Goal: Task Accomplishment & Management: Complete application form

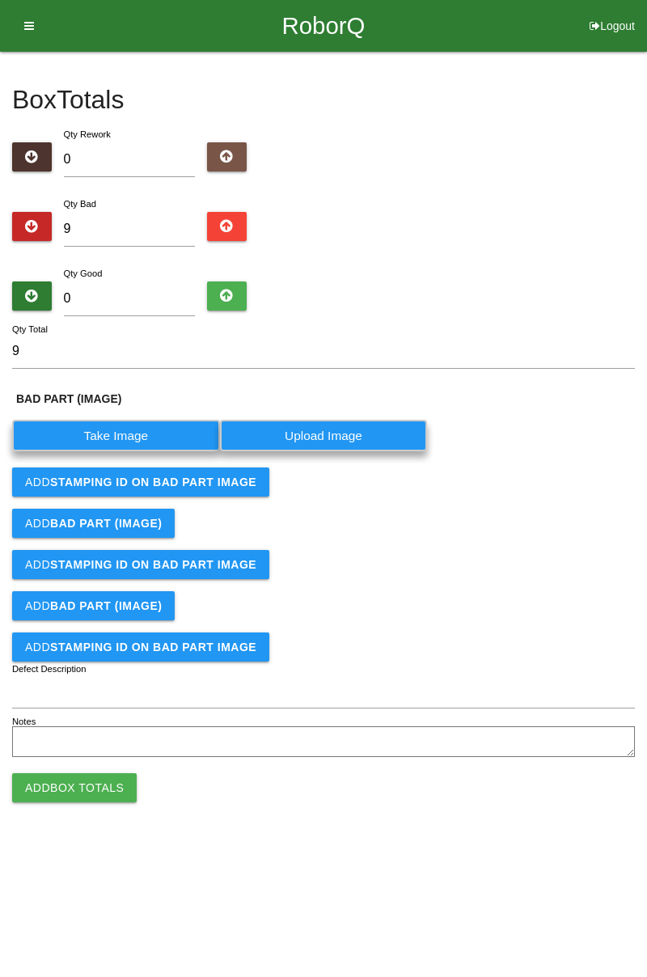
click at [137, 420] on label "Take Image" at bounding box center [116, 436] width 208 height 32
click at [0, 0] on \(IMAGE\) "Take Image" at bounding box center [0, 0] width 0 height 0
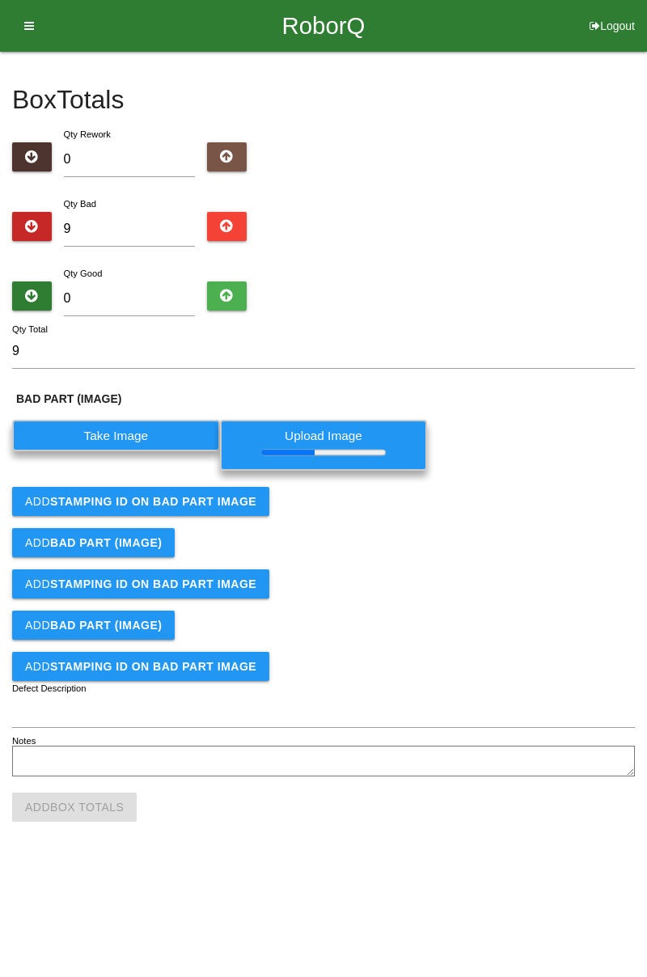
click at [229, 467] on label "Upload Image" at bounding box center [324, 445] width 208 height 50
click at [0, 0] on \(IMAGE\) "Upload Image" at bounding box center [0, 0] width 0 height 0
click at [230, 507] on button "Add STAMPING ID on BAD PART Image" at bounding box center [140, 501] width 257 height 29
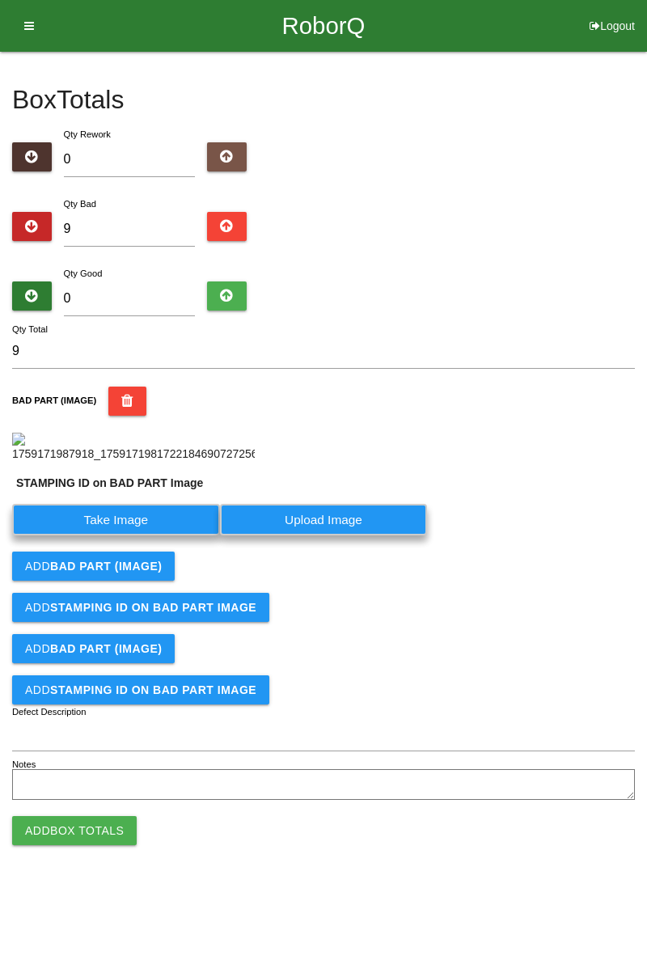
click at [158, 535] on label "Take Image" at bounding box center [116, 520] width 208 height 32
click at [0, 0] on PART "Take Image" at bounding box center [0, 0] width 0 height 0
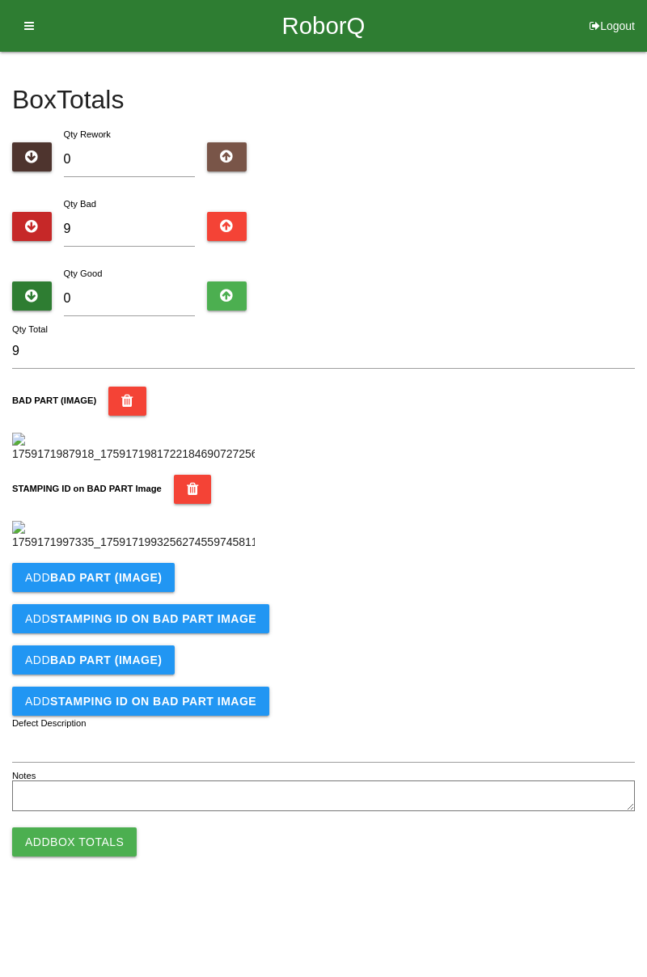
scroll to position [356, 0]
click at [146, 584] on b "BAD PART (IMAGE)" at bounding box center [106, 577] width 112 height 13
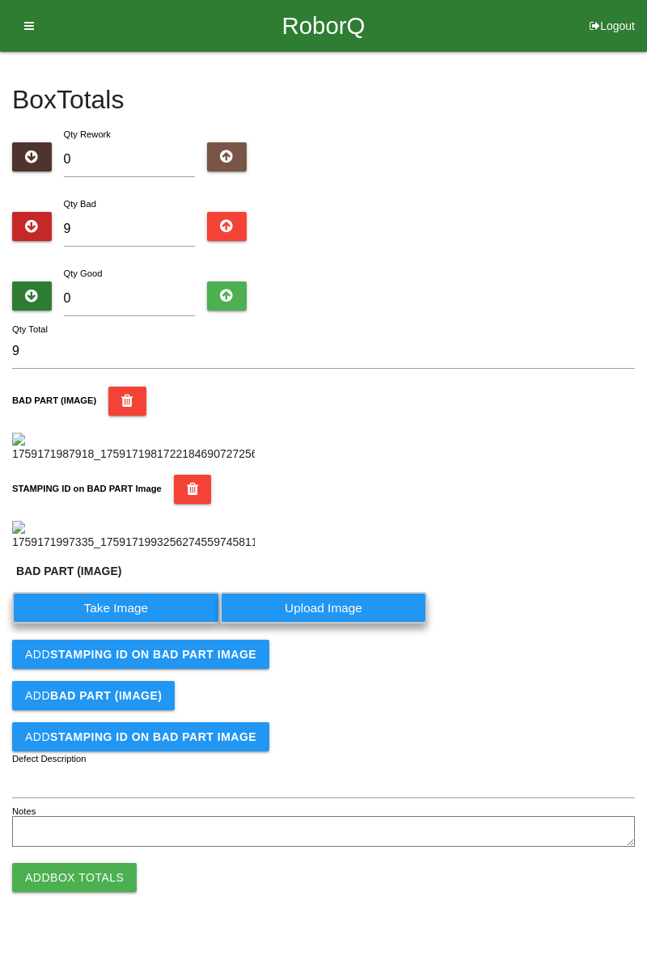
click at [136, 623] on label "Take Image" at bounding box center [116, 608] width 208 height 32
click at [0, 0] on \(IMAGE\) "Take Image" at bounding box center [0, 0] width 0 height 0
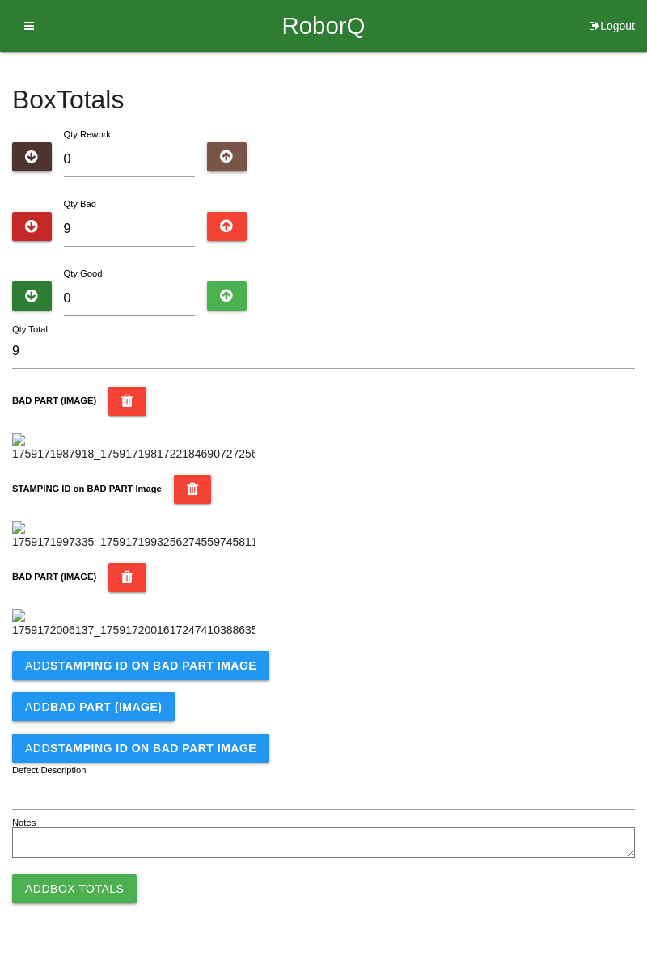
scroll to position [621, 0]
click at [192, 672] on b "STAMPING ID on BAD PART Image" at bounding box center [153, 665] width 206 height 13
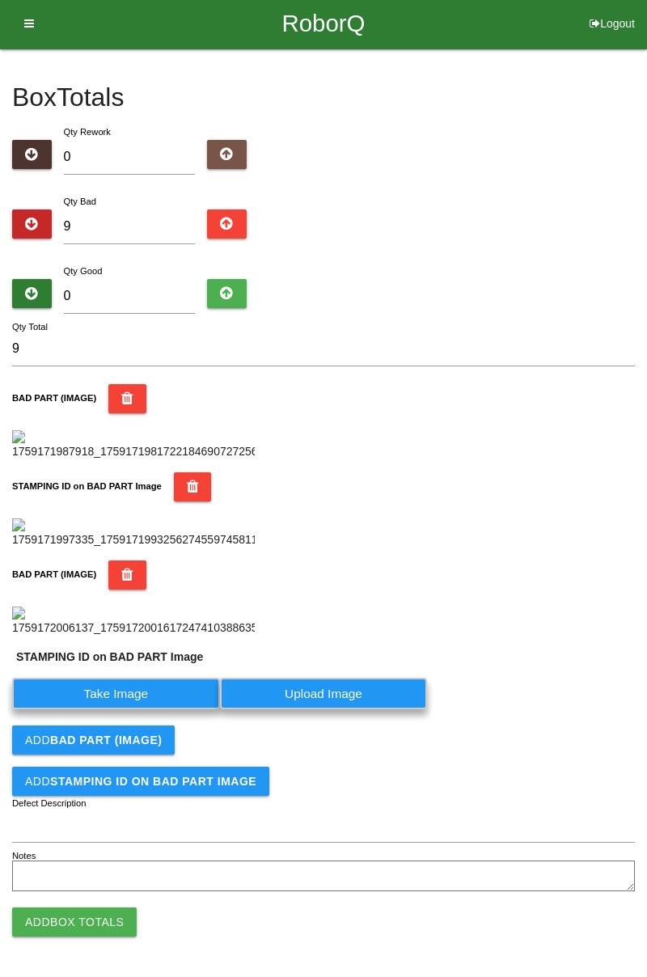
click at [139, 709] on label "Take Image" at bounding box center [116, 693] width 208 height 32
click at [0, 0] on PART "Take Image" at bounding box center [0, 0] width 0 height 0
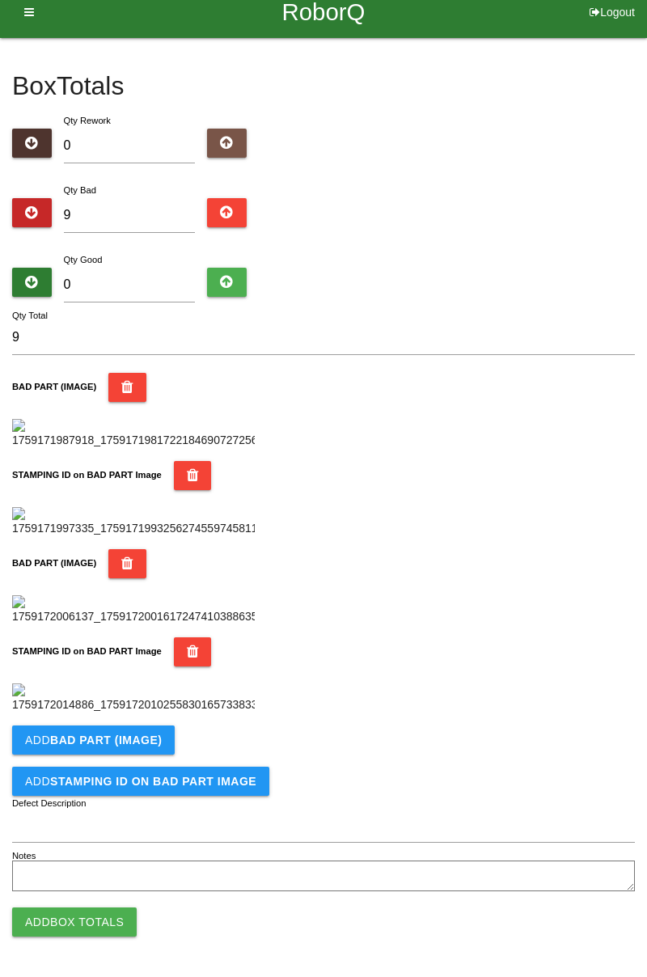
scroll to position [886, 0]
click at [137, 744] on b "BAD PART (IMAGE)" at bounding box center [106, 739] width 112 height 13
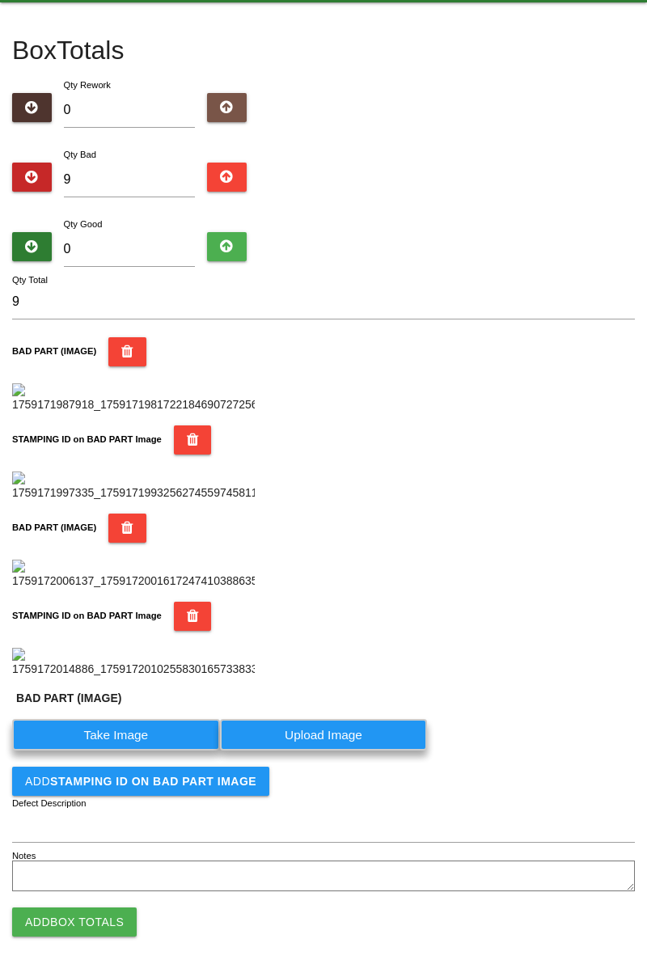
click at [147, 750] on label "Take Image" at bounding box center [116, 735] width 208 height 32
click at [0, 0] on \(IMAGE\) "Take Image" at bounding box center [0, 0] width 0 height 0
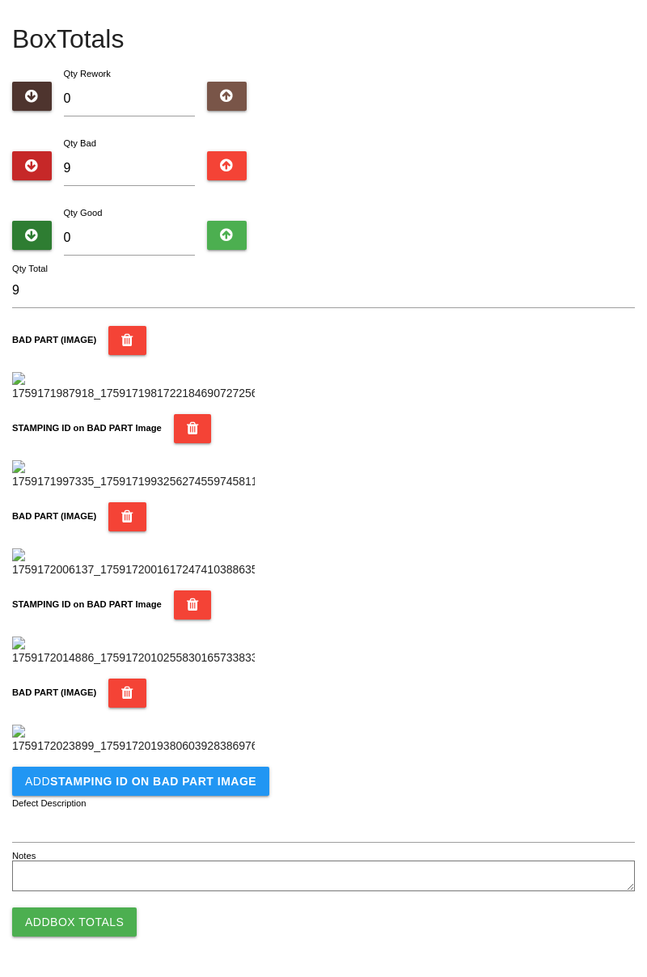
scroll to position [1151, 0]
click at [171, 790] on button "Add STAMPING ID on BAD PART Image" at bounding box center [140, 780] width 257 height 29
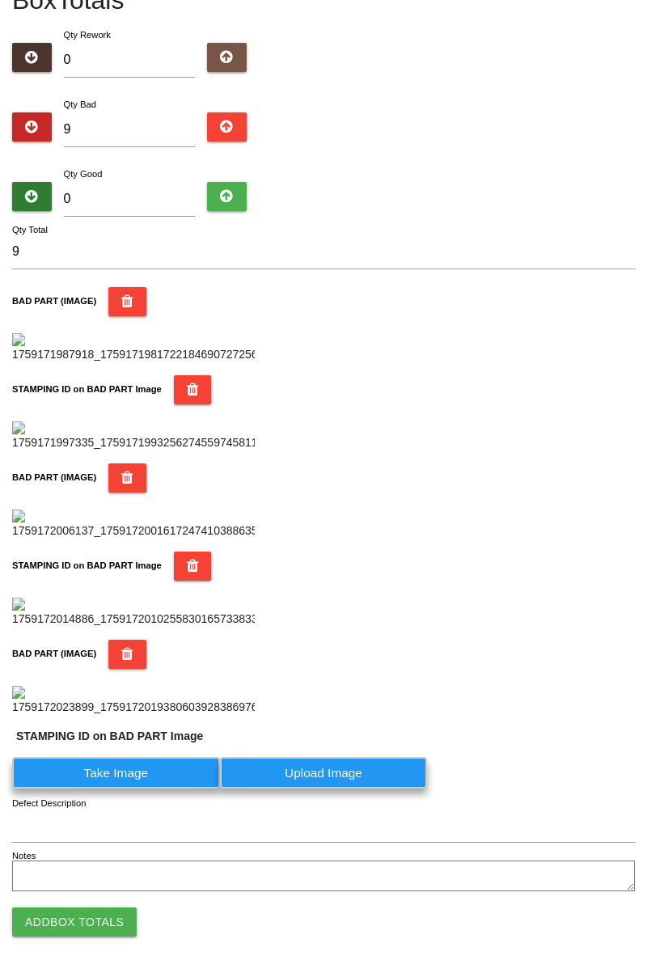
click at [134, 788] on label "Take Image" at bounding box center [116, 773] width 208 height 32
click at [0, 0] on PART "Take Image" at bounding box center [0, 0] width 0 height 0
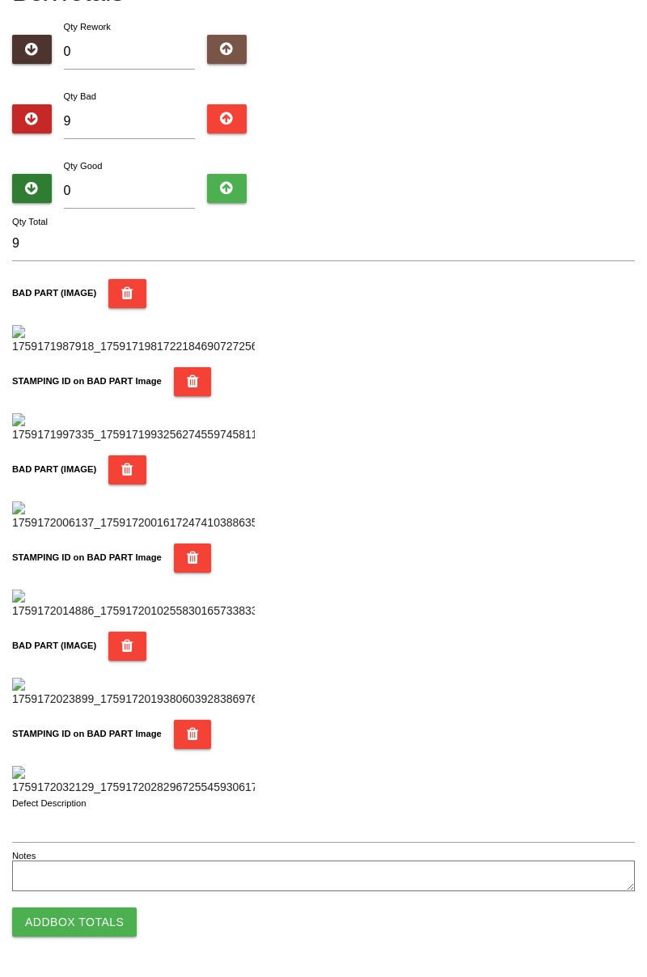
scroll to position [0, 0]
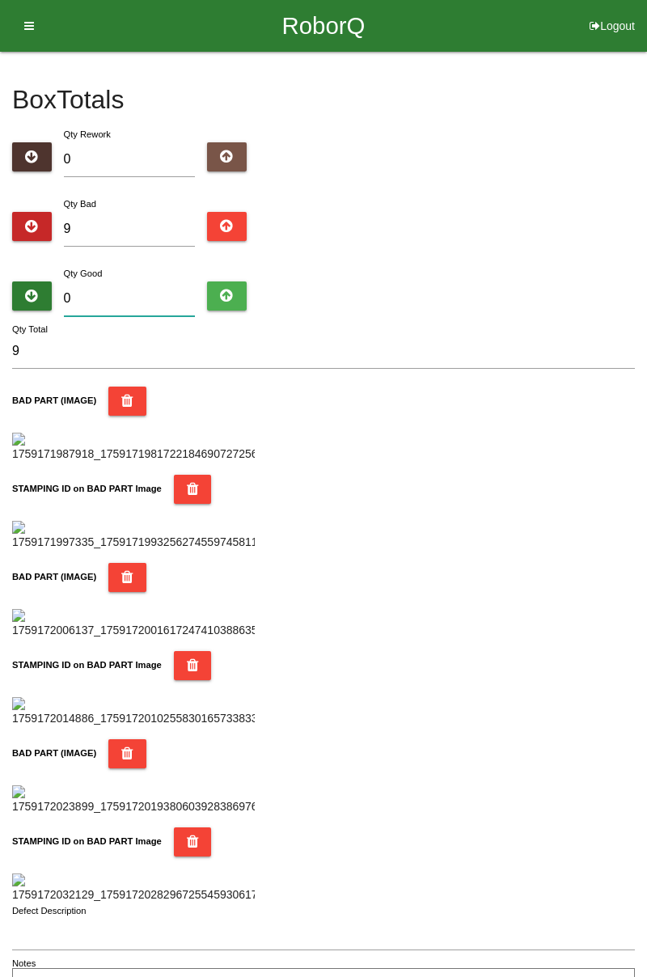
click at [140, 297] on input "0" at bounding box center [130, 298] width 132 height 35
type input "7"
type input "16"
type input "75"
type input "84"
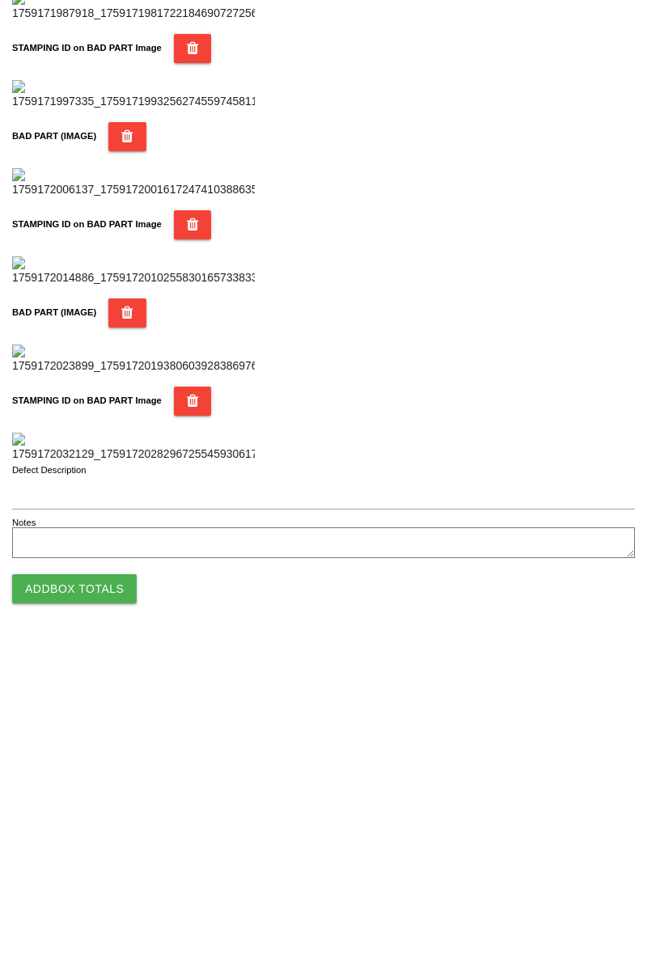
type input "75"
click at [112, 919] on button "Add Box Totals" at bounding box center [74, 921] width 124 height 29
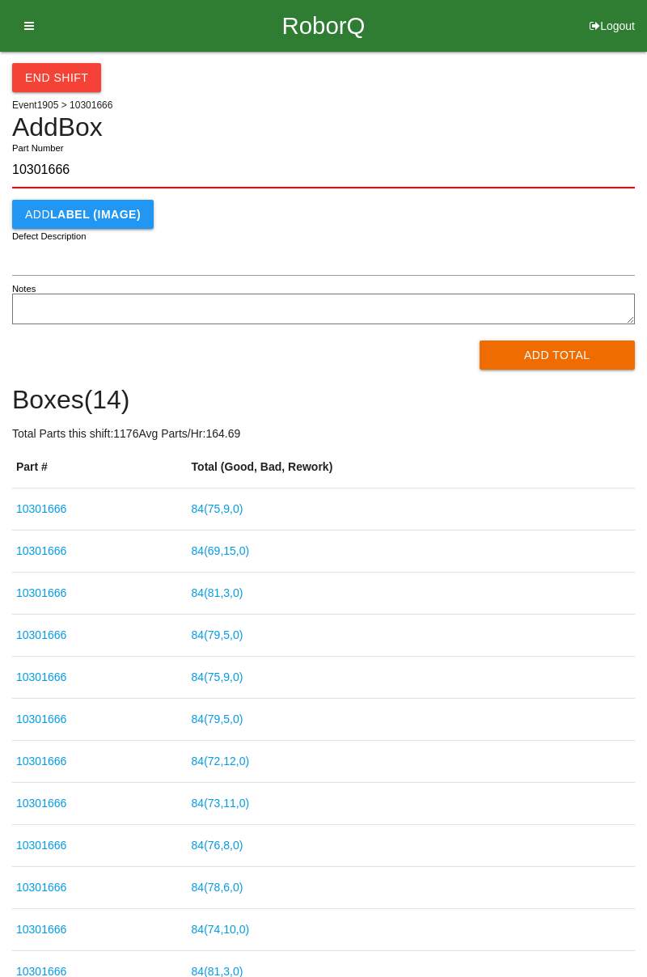
type input "10301666"
click at [559, 351] on button "Add Total" at bounding box center [557, 354] width 156 height 29
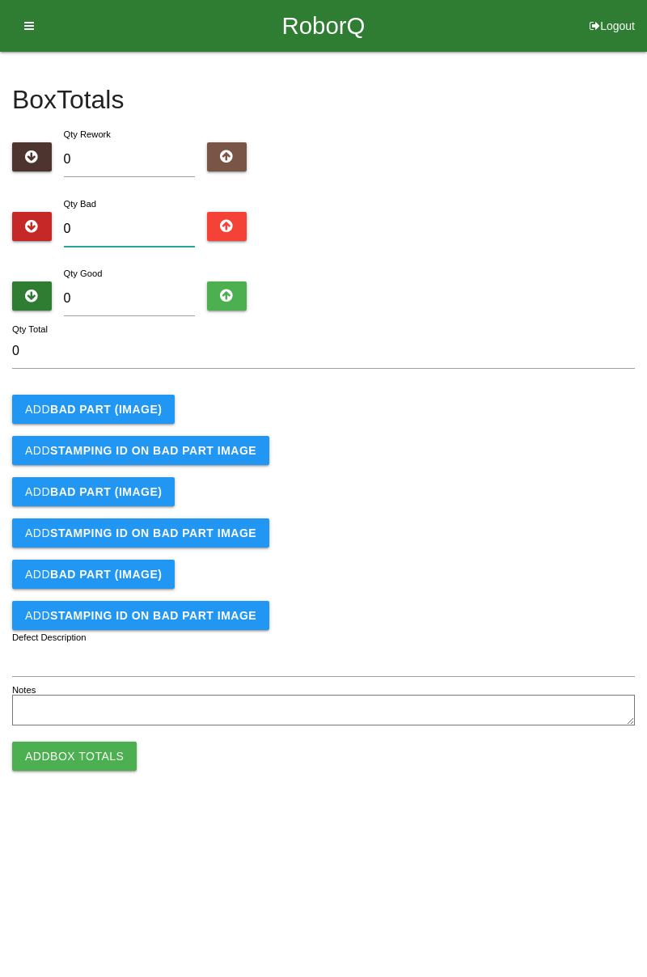
click at [133, 229] on input "0" at bounding box center [130, 229] width 132 height 35
click at [123, 412] on b "BAD PART (IMAGE)" at bounding box center [106, 409] width 112 height 13
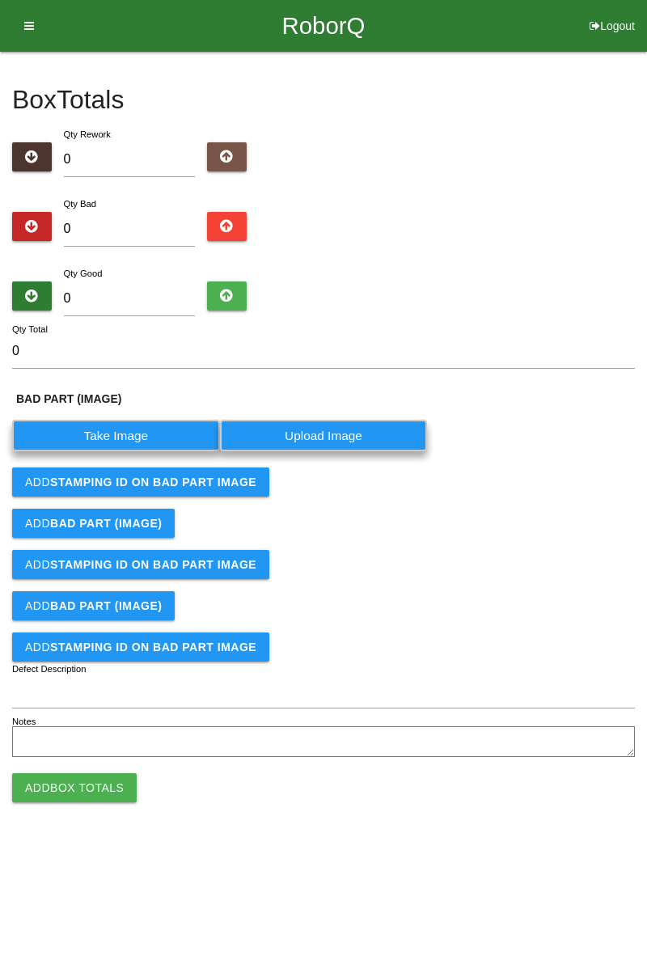
click at [129, 437] on label "Take Image" at bounding box center [116, 436] width 208 height 32
click at [0, 0] on \(IMAGE\) "Take Image" at bounding box center [0, 0] width 0 height 0
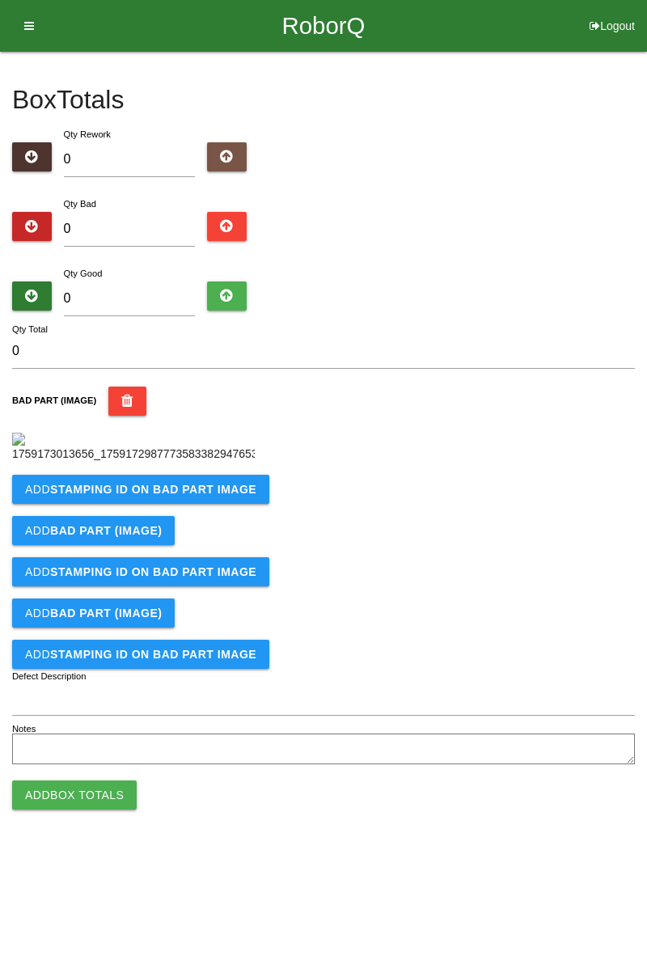
scroll to position [91, 0]
click at [221, 504] on button "Add STAMPING ID on BAD PART Image" at bounding box center [140, 489] width 257 height 29
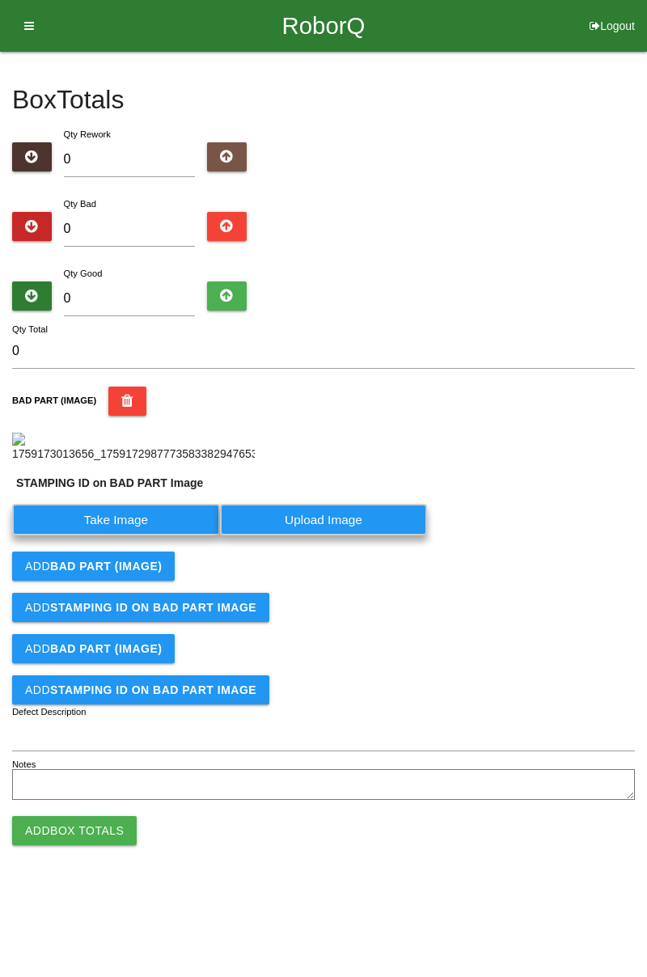
click at [128, 535] on label "Take Image" at bounding box center [116, 520] width 208 height 32
click at [0, 0] on PART "Take Image" at bounding box center [0, 0] width 0 height 0
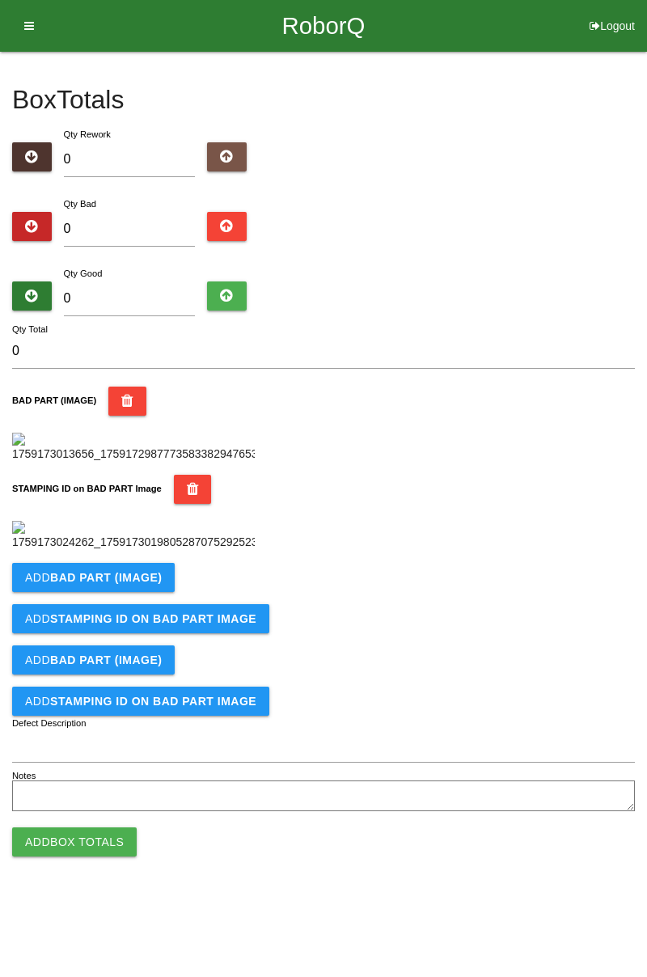
scroll to position [356, 0]
click at [154, 584] on b "BAD PART (IMAGE)" at bounding box center [106, 577] width 112 height 13
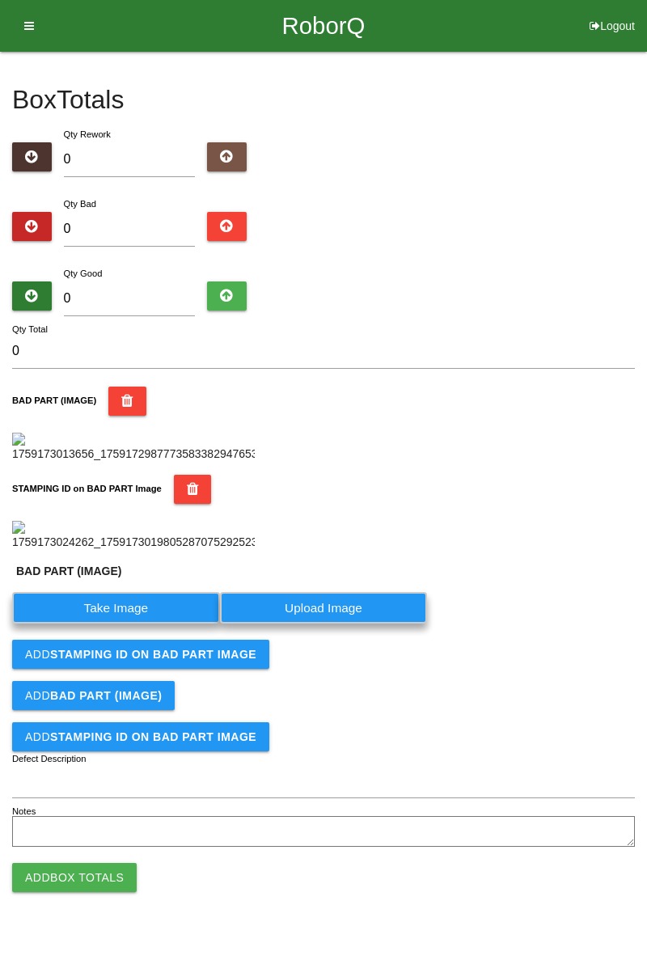
click at [131, 623] on label "Take Image" at bounding box center [116, 608] width 208 height 32
click at [0, 0] on \(IMAGE\) "Take Image" at bounding box center [0, 0] width 0 height 0
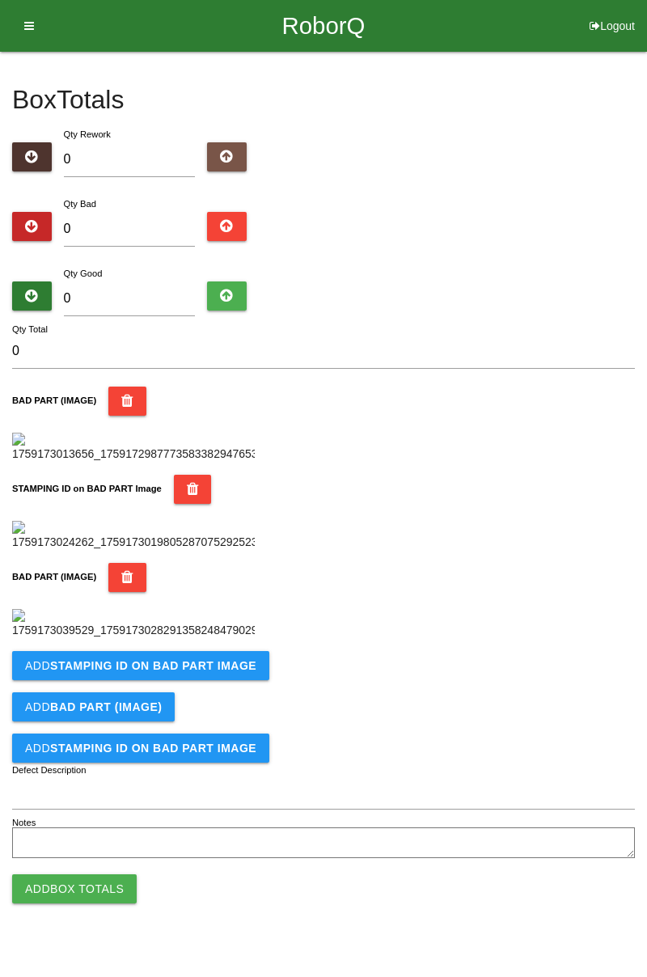
scroll to position [621, 0]
click at [221, 680] on button "Add STAMPING ID on BAD PART Image" at bounding box center [140, 665] width 257 height 29
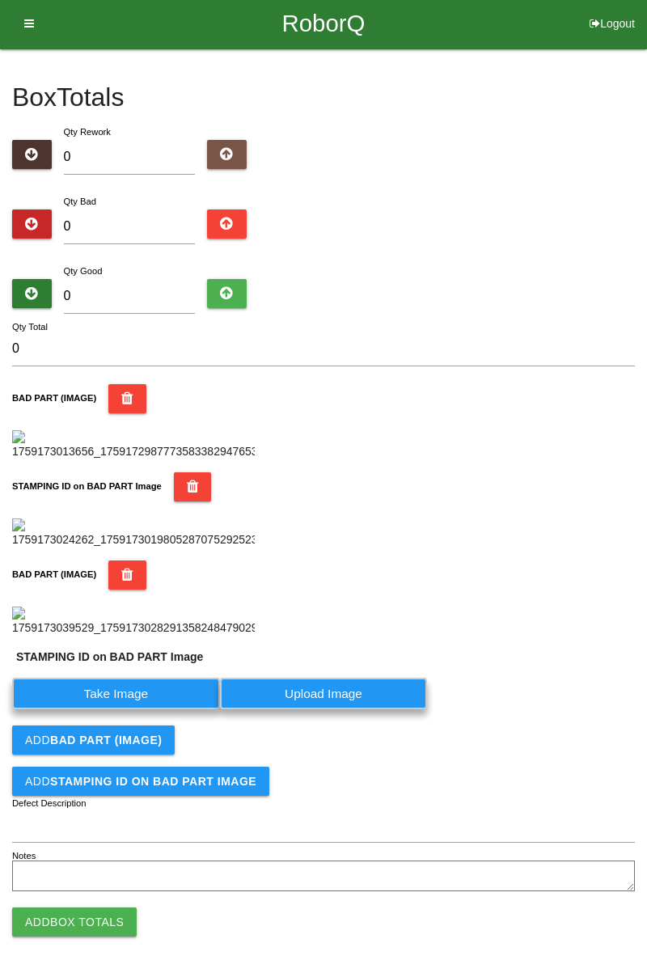
click at [160, 709] on label "Take Image" at bounding box center [116, 693] width 208 height 32
click at [0, 0] on PART "Take Image" at bounding box center [0, 0] width 0 height 0
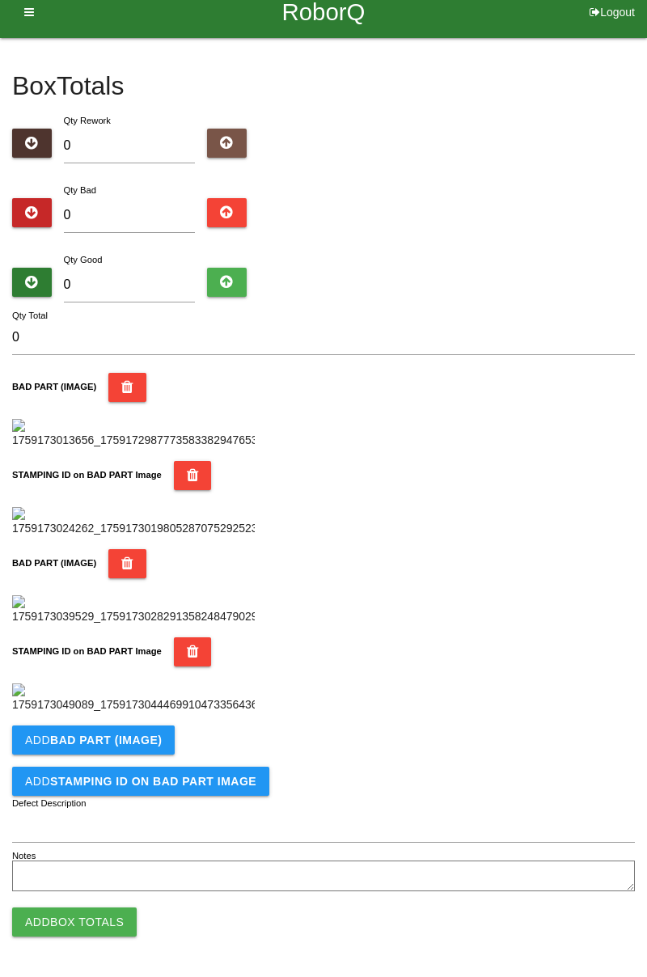
scroll to position [886, 0]
click at [149, 740] on b "BAD PART (IMAGE)" at bounding box center [106, 739] width 112 height 13
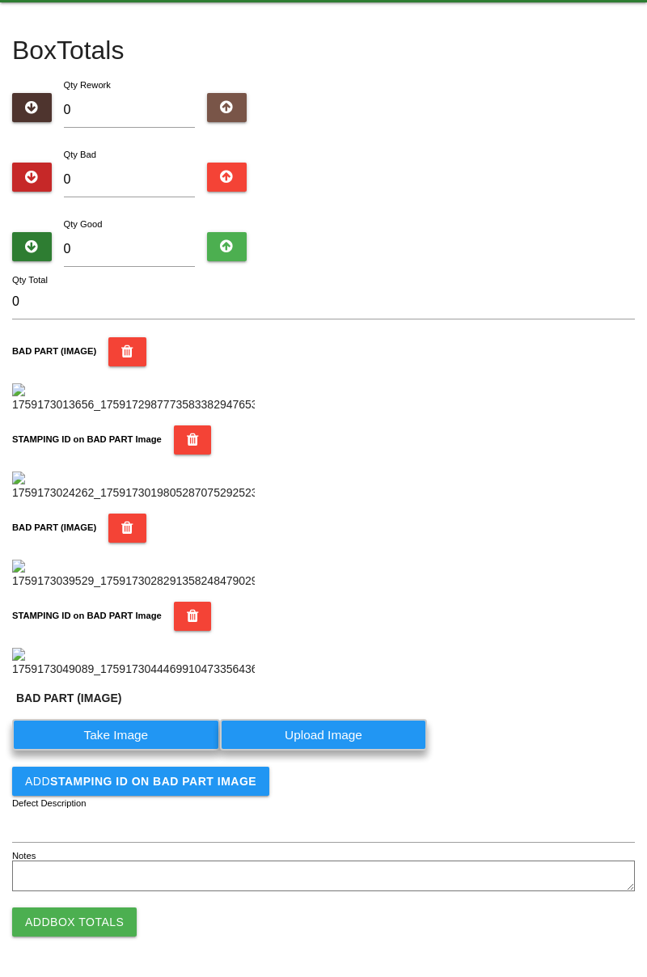
click at [141, 750] on label "Take Image" at bounding box center [116, 735] width 208 height 32
click at [0, 0] on \(IMAGE\) "Take Image" at bounding box center [0, 0] width 0 height 0
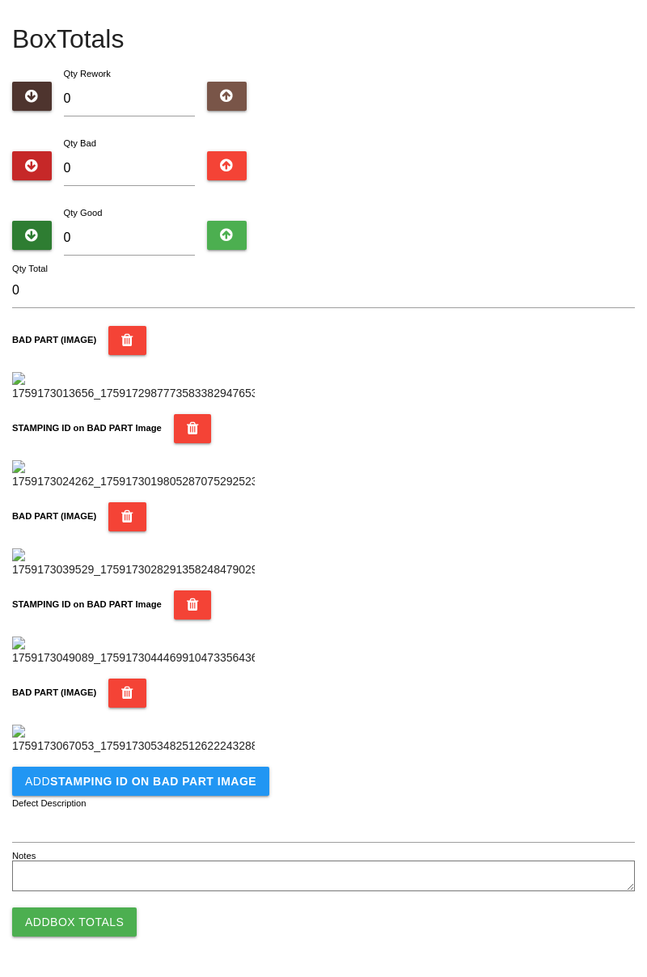
scroll to position [1151, 0]
click at [189, 782] on b "STAMPING ID on BAD PART Image" at bounding box center [153, 780] width 206 height 13
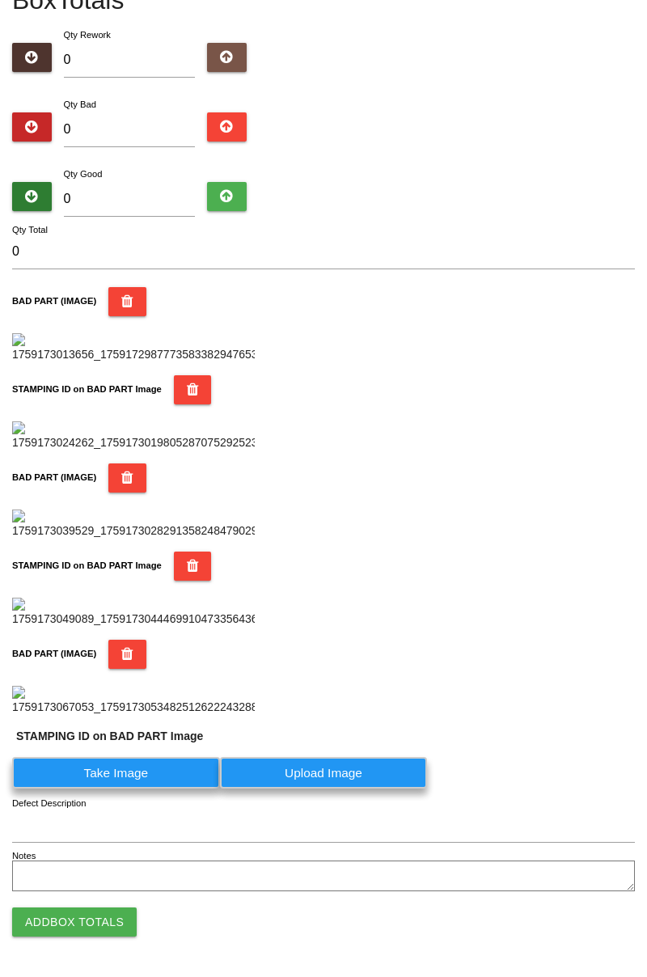
click at [152, 788] on label "Take Image" at bounding box center [116, 773] width 208 height 32
click at [0, 0] on PART "Take Image" at bounding box center [0, 0] width 0 height 0
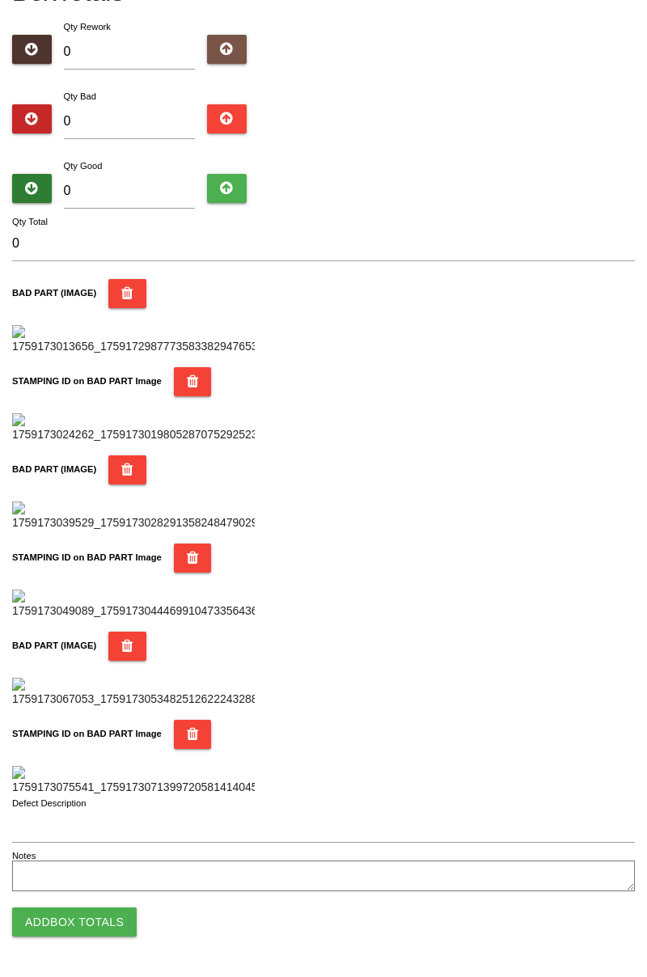
scroll to position [0, 0]
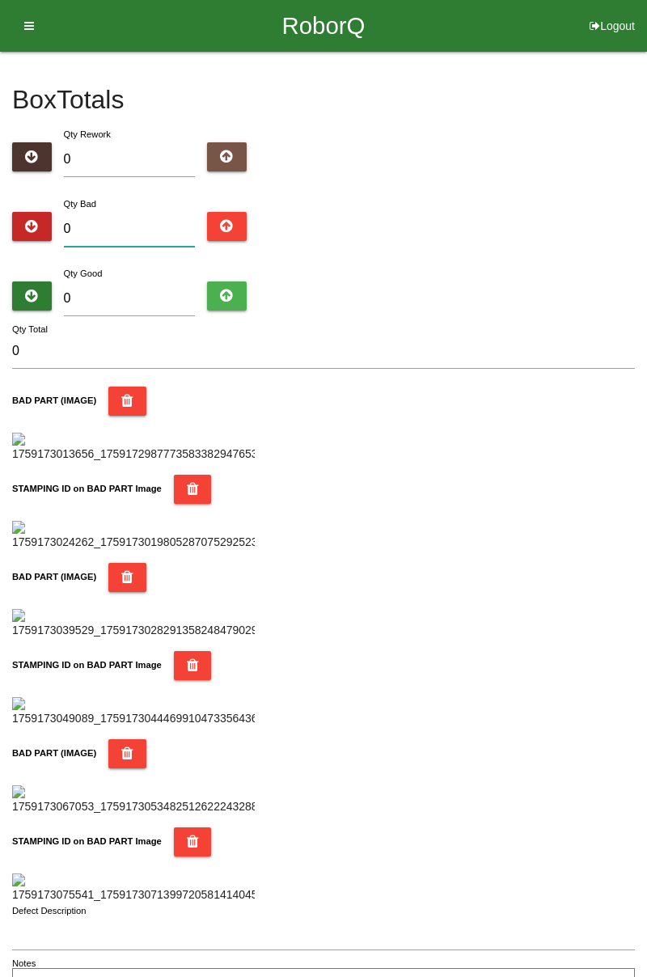
click at [130, 243] on input "0" at bounding box center [130, 229] width 132 height 35
type input "8"
click at [139, 282] on input "0" at bounding box center [130, 298] width 132 height 35
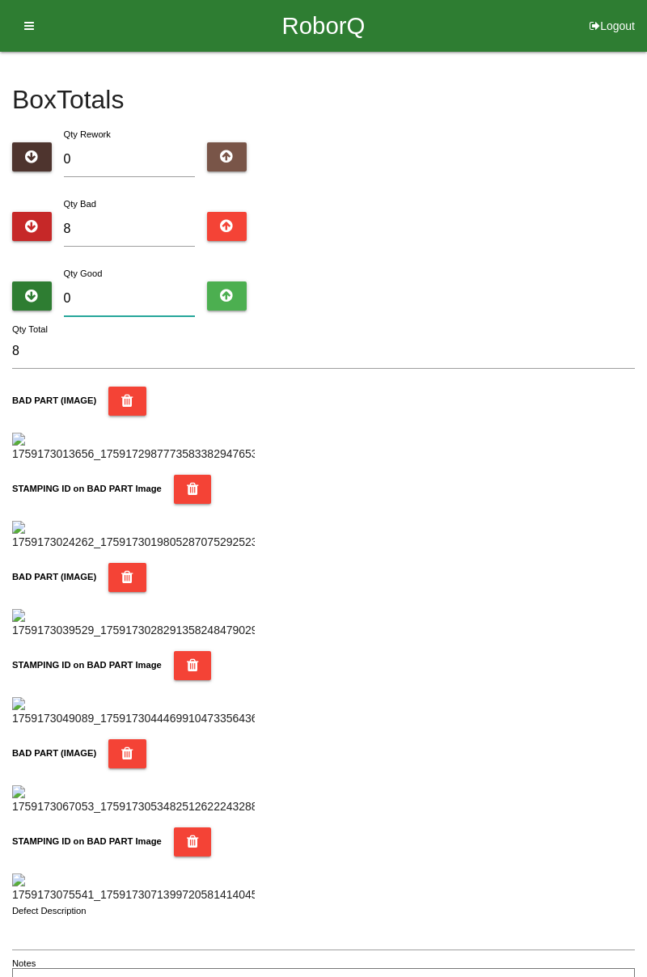
type input "7"
type input "15"
type input "74"
type input "82"
type input "7"
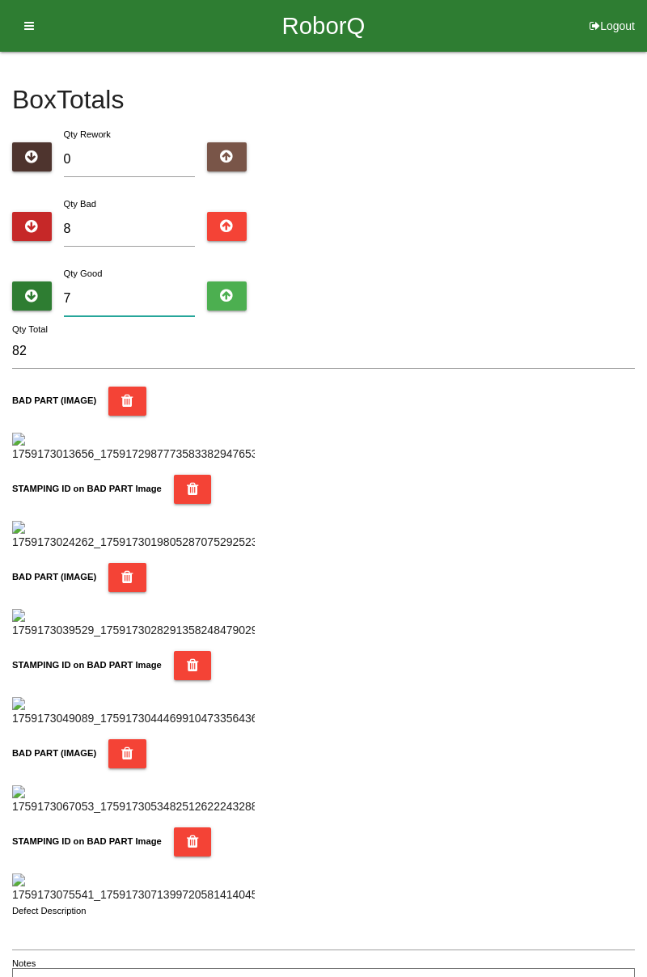
type input "15"
type input "76"
type input "84"
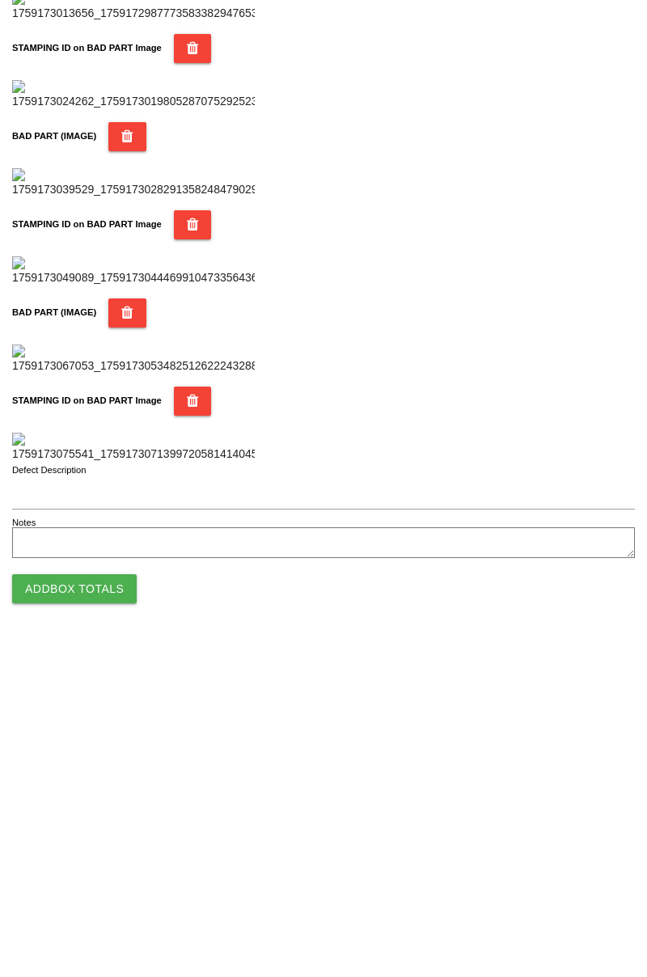
type input "76"
click at [115, 922] on button "Add Box Totals" at bounding box center [74, 921] width 124 height 29
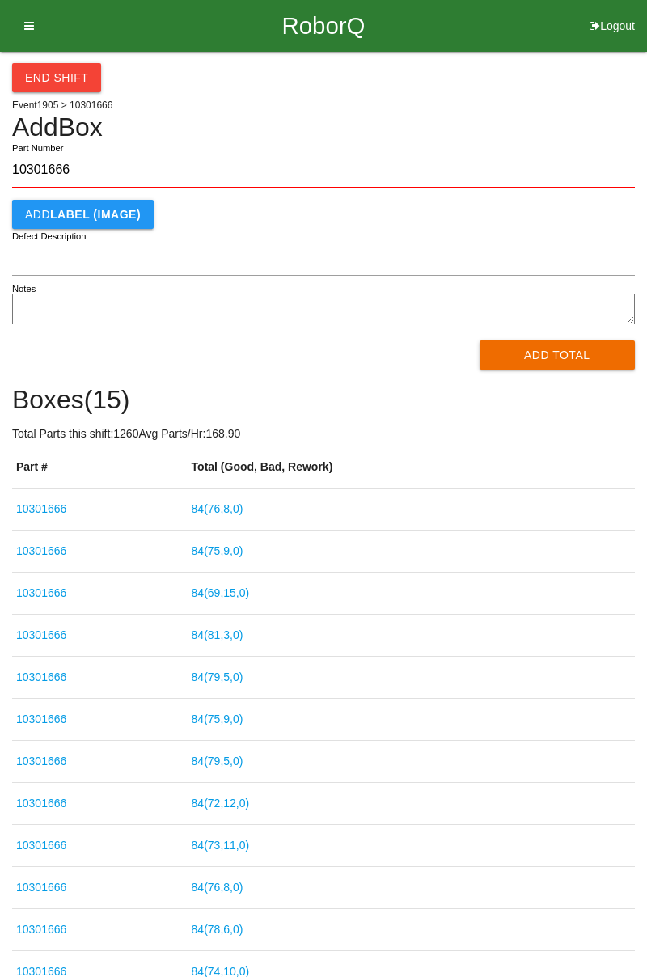
type input "10301666"
click at [542, 364] on button "Add Total" at bounding box center [557, 354] width 156 height 29
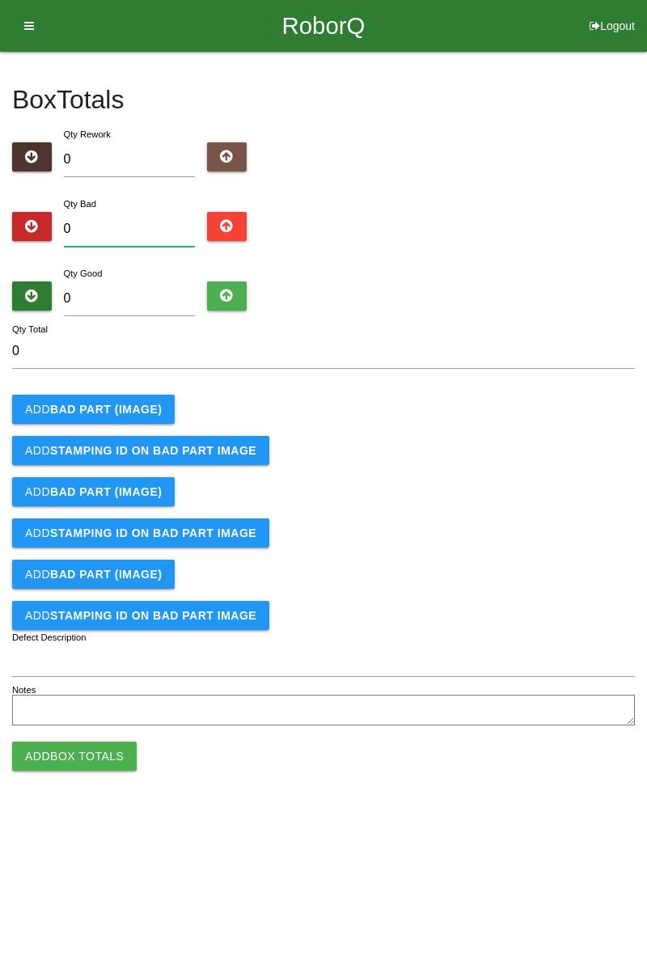
click at [133, 221] on input "0" at bounding box center [130, 229] width 132 height 35
type input "1"
type input "10"
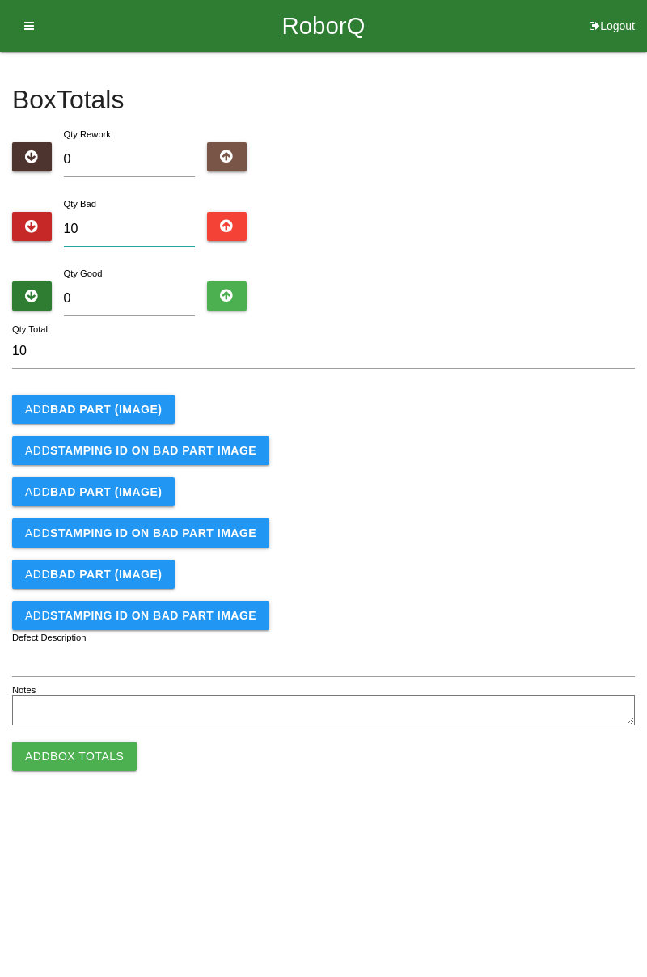
type input "10"
click at [133, 410] on b "BAD PART (IMAGE)" at bounding box center [106, 409] width 112 height 13
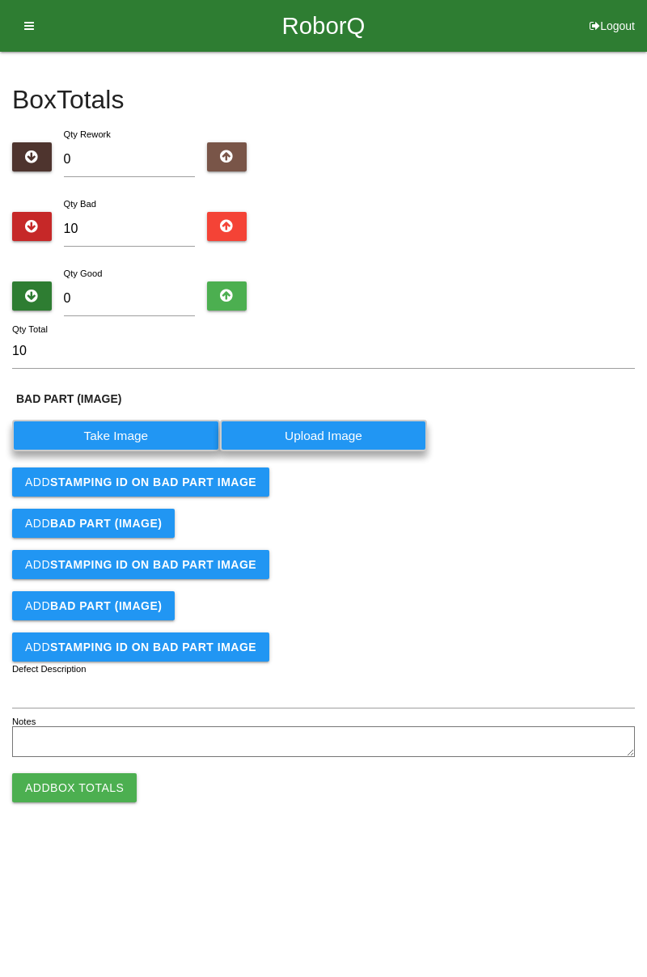
click at [165, 438] on label "Take Image" at bounding box center [116, 436] width 208 height 32
click at [0, 0] on \(IMAGE\) "Take Image" at bounding box center [0, 0] width 0 height 0
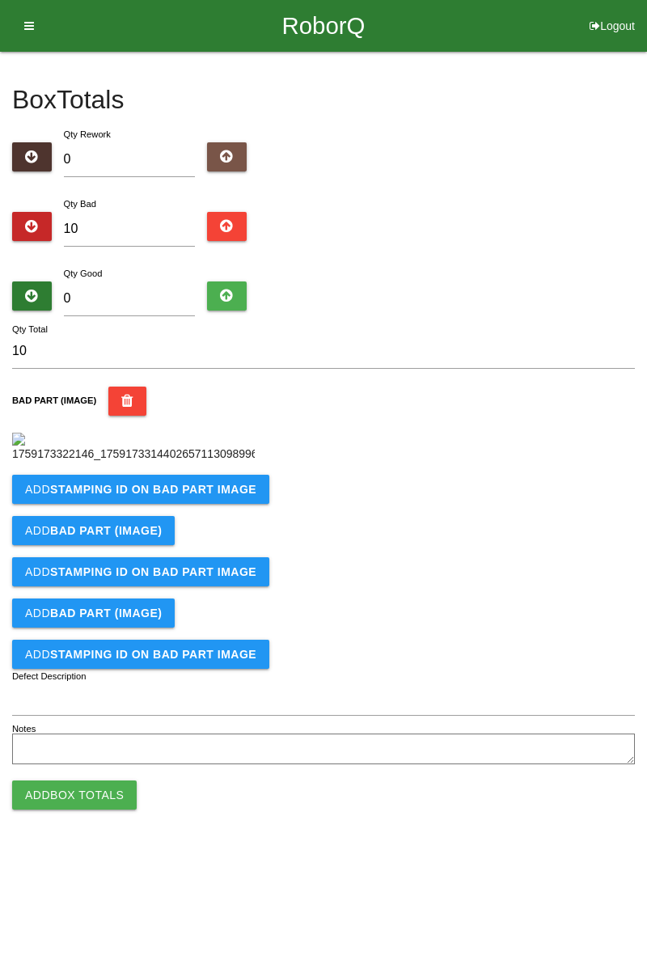
click at [205, 496] on b "STAMPING ID on BAD PART Image" at bounding box center [153, 489] width 206 height 13
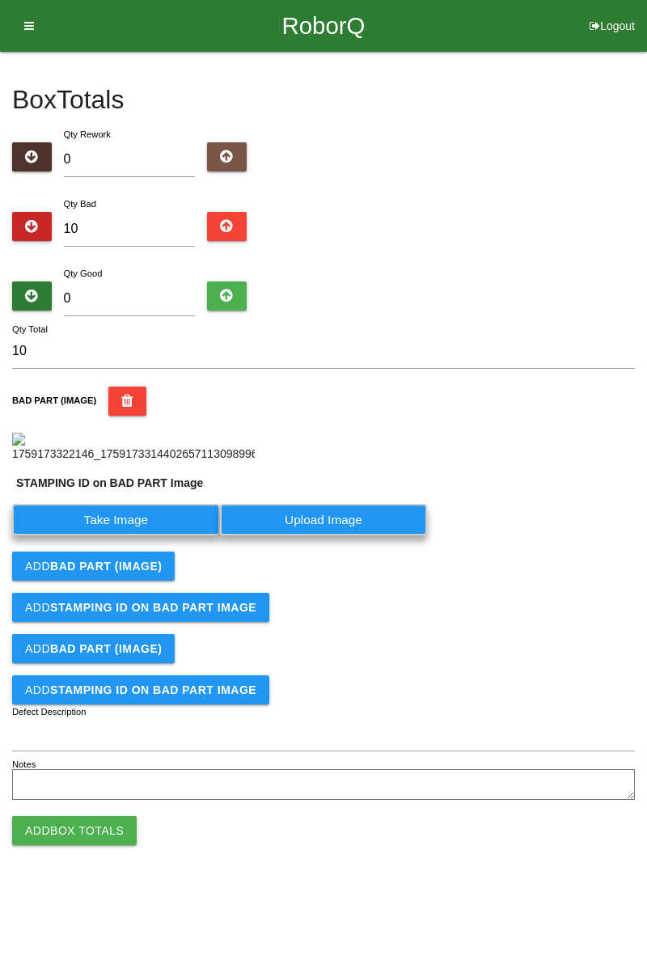
click at [163, 535] on label "Take Image" at bounding box center [116, 520] width 208 height 32
click at [0, 0] on PART "Take Image" at bounding box center [0, 0] width 0 height 0
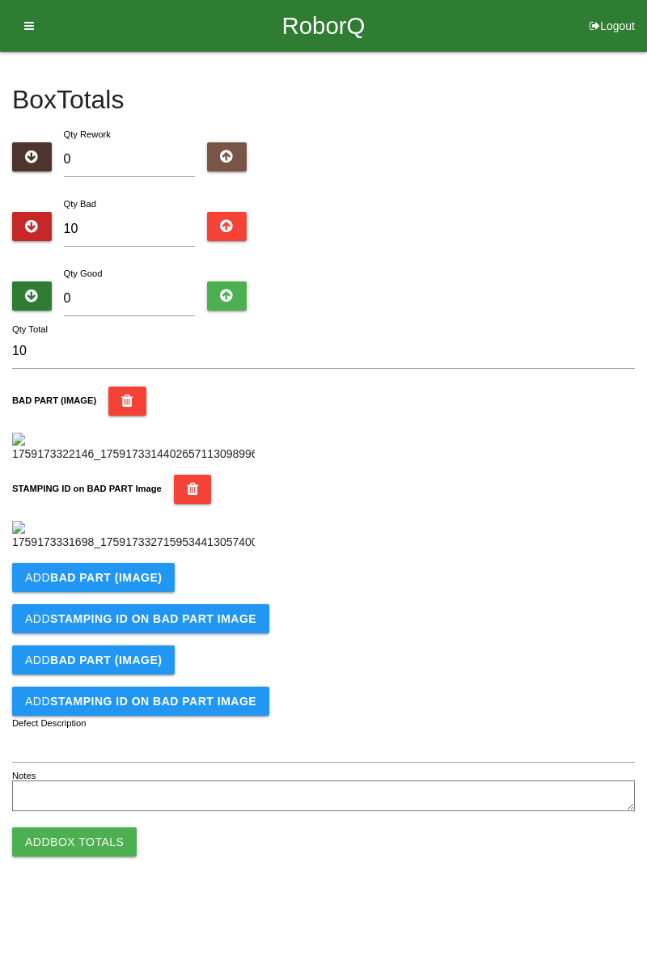
scroll to position [356, 0]
click at [157, 592] on button "Add BAD PART (IMAGE)" at bounding box center [93, 577] width 162 height 29
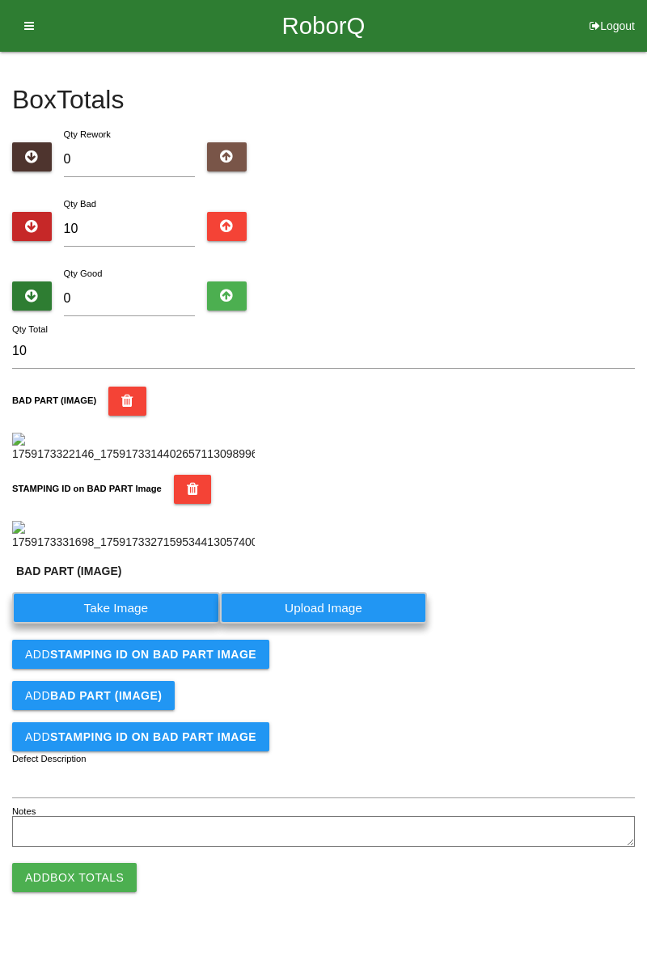
click at [139, 623] on label "Take Image" at bounding box center [116, 608] width 208 height 32
click at [0, 0] on \(IMAGE\) "Take Image" at bounding box center [0, 0] width 0 height 0
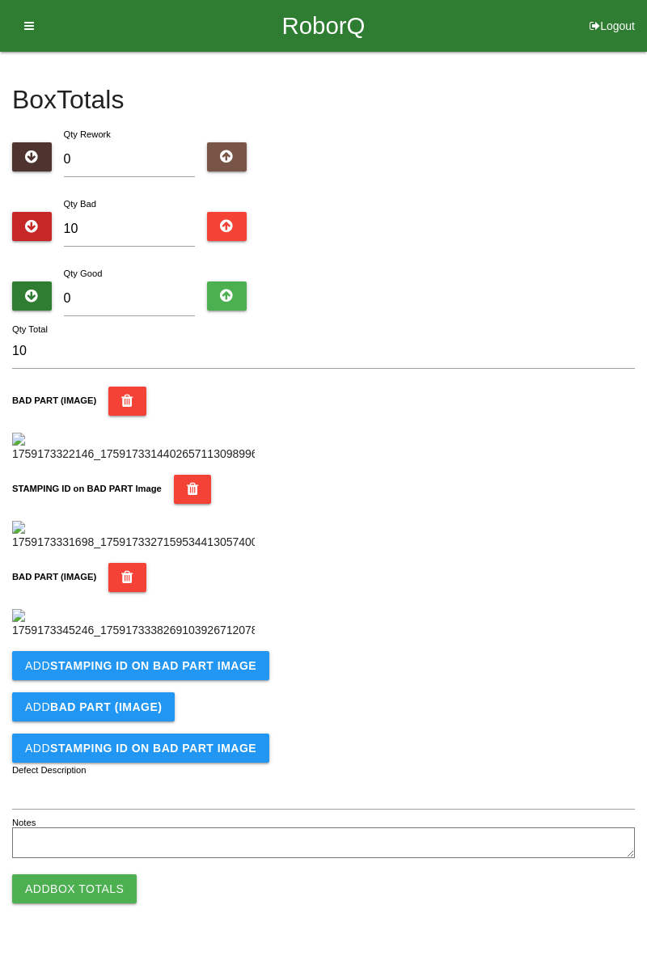
scroll to position [621, 0]
click at [210, 672] on b "STAMPING ID on BAD PART Image" at bounding box center [153, 665] width 206 height 13
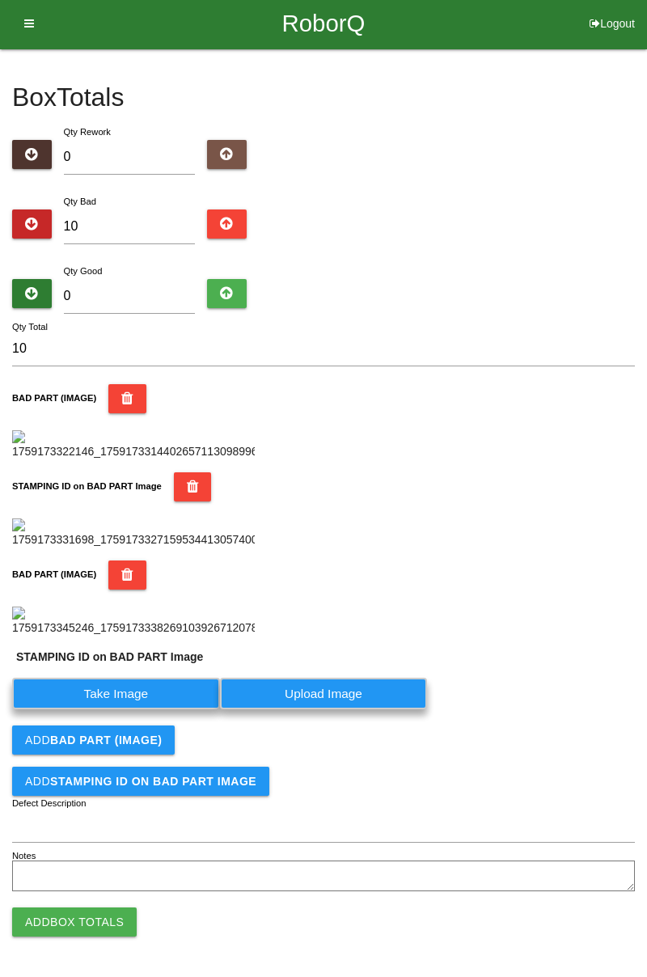
click at [141, 709] on label "Take Image" at bounding box center [116, 693] width 208 height 32
click at [0, 0] on PART "Take Image" at bounding box center [0, 0] width 0 height 0
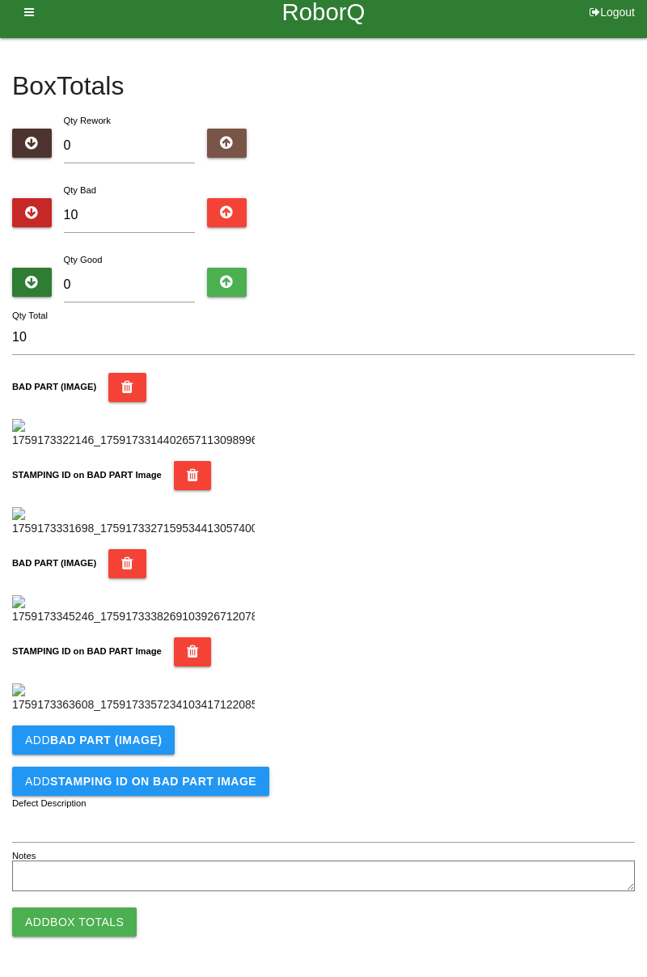
scroll to position [886, 0]
click at [147, 747] on button "Add BAD PART (IMAGE)" at bounding box center [93, 739] width 162 height 29
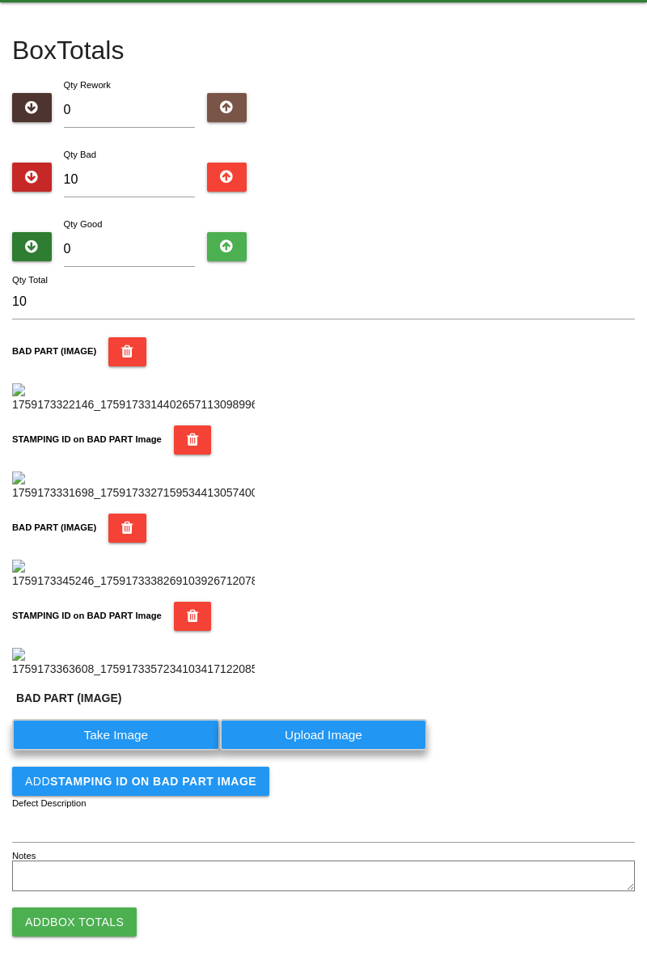
click at [173, 750] on label "Take Image" at bounding box center [116, 735] width 208 height 32
click at [0, 0] on \(IMAGE\) "Take Image" at bounding box center [0, 0] width 0 height 0
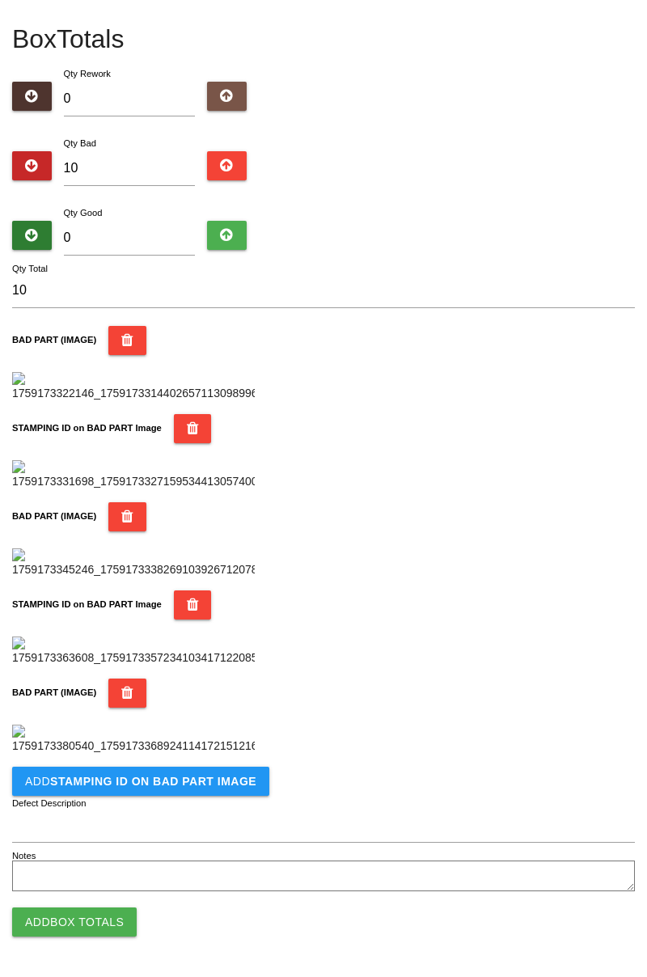
scroll to position [1151, 0]
click at [205, 784] on b "STAMPING ID on BAD PART Image" at bounding box center [153, 780] width 206 height 13
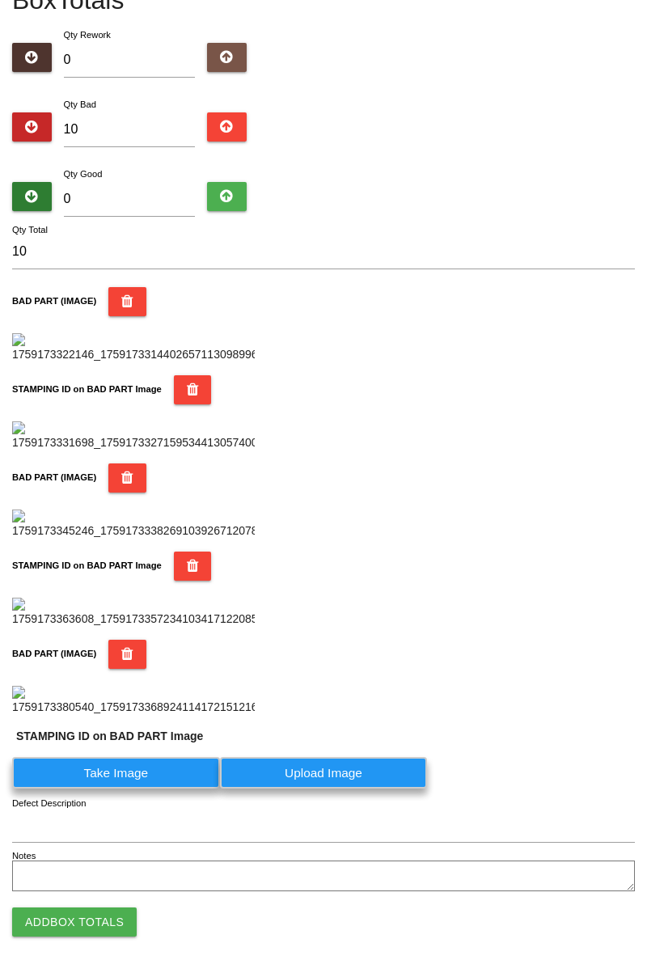
click at [149, 788] on label "Take Image" at bounding box center [116, 773] width 208 height 32
click at [0, 0] on PART "Take Image" at bounding box center [0, 0] width 0 height 0
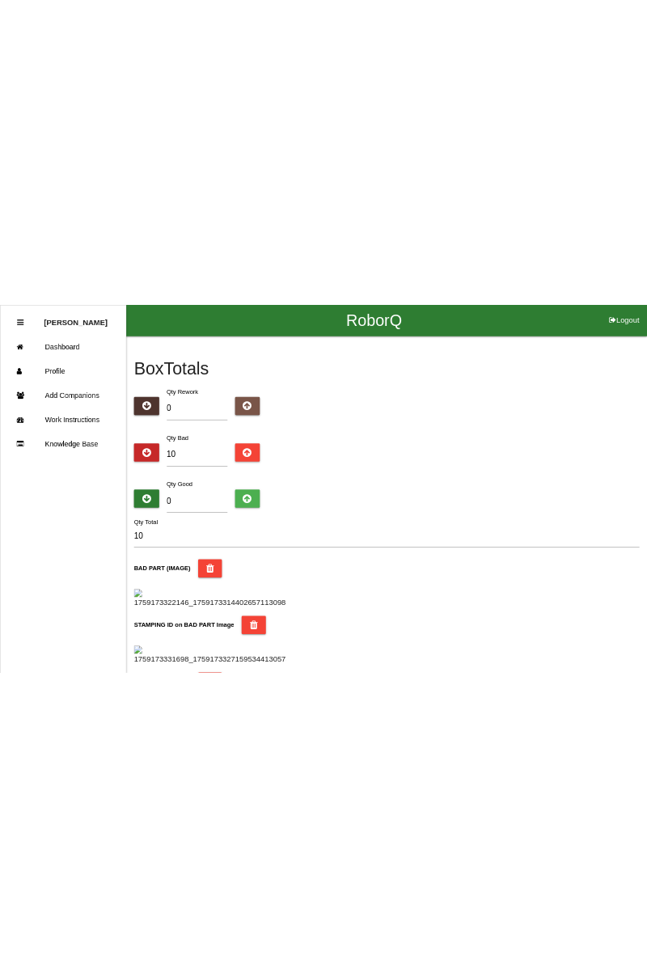
scroll to position [0, 0]
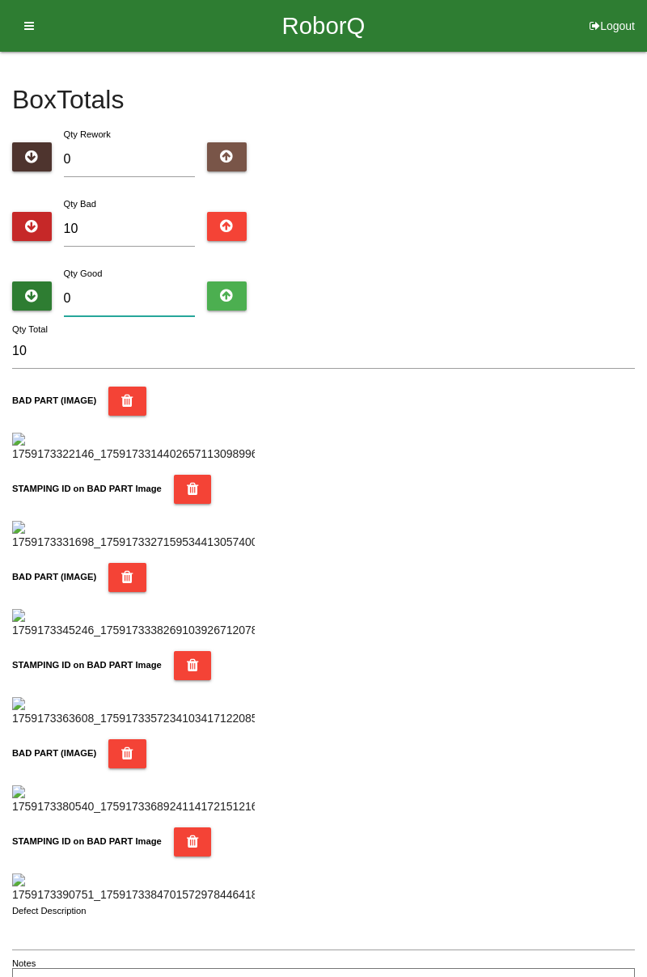
click at [137, 294] on input "0" at bounding box center [130, 298] width 132 height 35
type input "7"
type input "17"
type input "74"
type input "84"
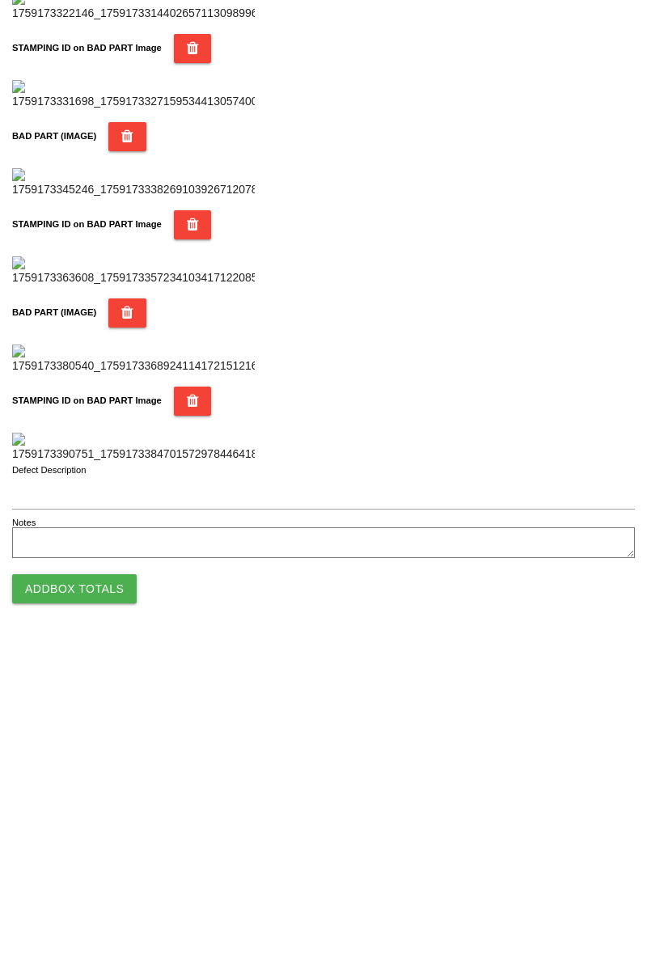
type input "74"
click at [117, 934] on button "Add Box Totals" at bounding box center [74, 921] width 124 height 29
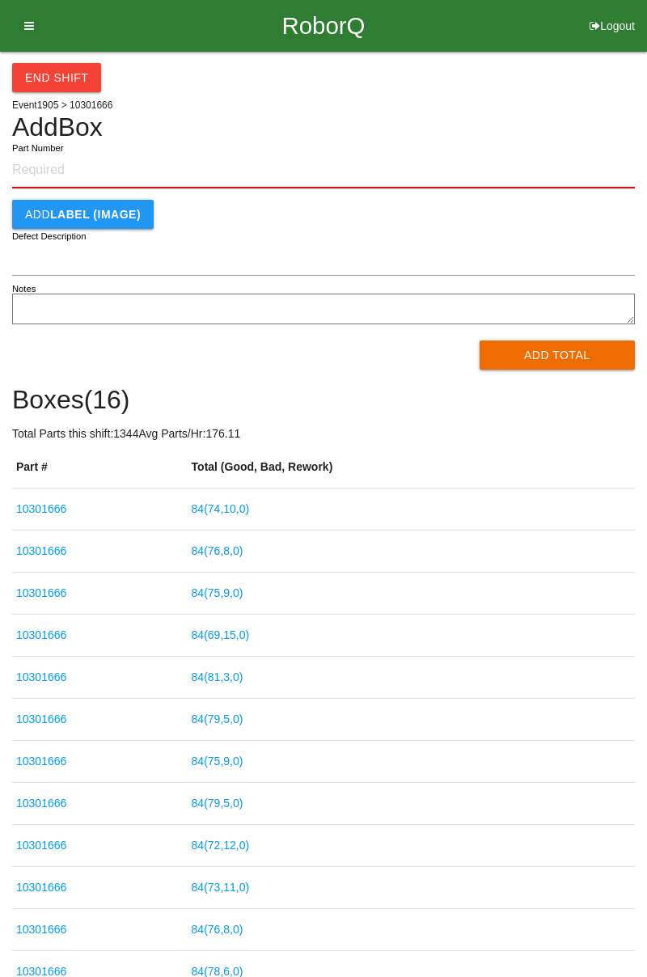
click at [74, 82] on button "End Shift" at bounding box center [56, 77] width 89 height 29
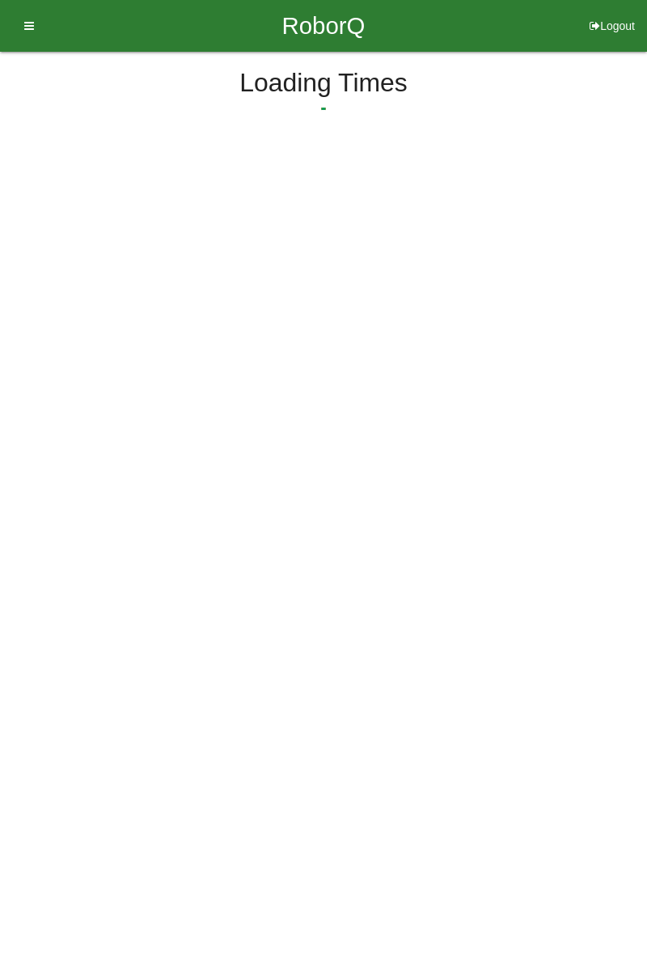
select select "3"
select select "31"
select select "2"
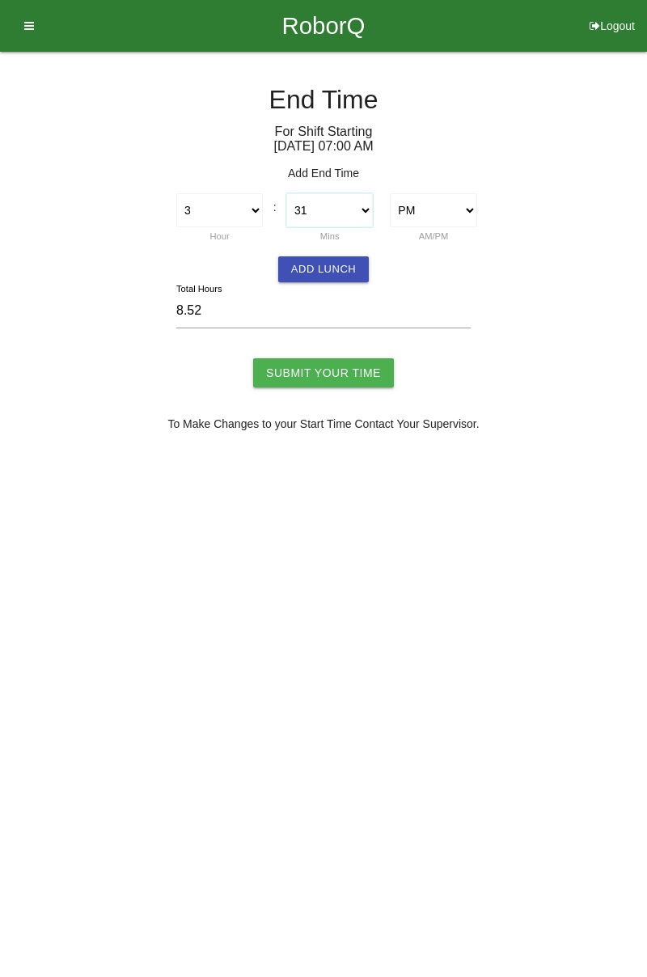
click at [371, 209] on select "00 01 02 03 04 05 06 07 08 09 10 11 12 13 14 15 16 17 18 19 20 21 22 23 24 25 2…" at bounding box center [329, 210] width 86 height 34
select select "30"
click at [286, 193] on select "00 01 02 03 04 05 06 07 08 09 10 11 12 13 14 15 16 17 18 19 20 21 22 23 24 25 2…" at bounding box center [329, 210] width 86 height 34
type input "8.50"
click at [341, 264] on button "Add Lunch" at bounding box center [323, 269] width 91 height 26
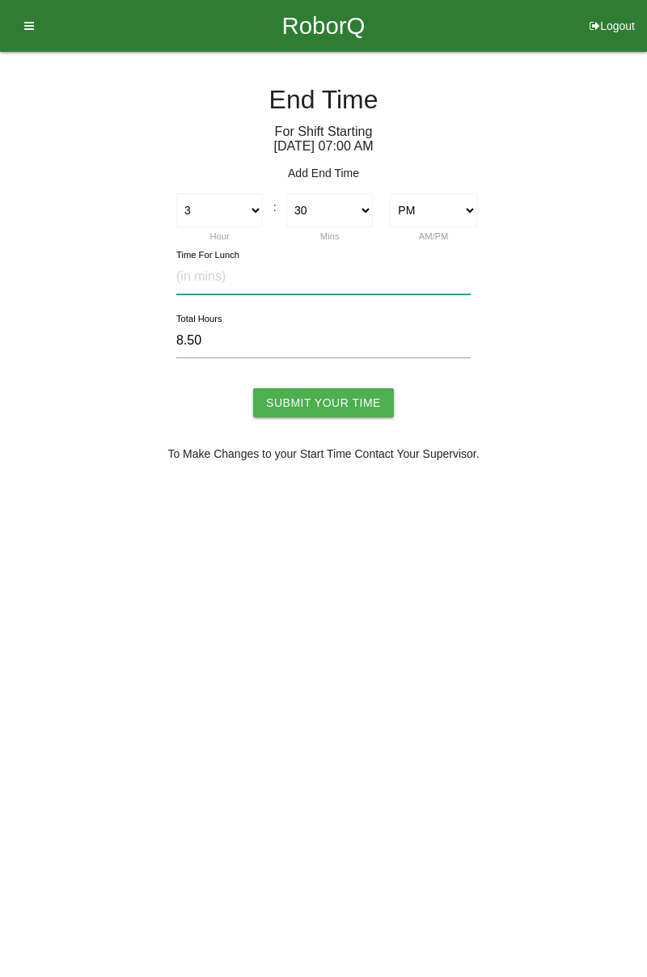
click at [267, 276] on input "text" at bounding box center [323, 276] width 294 height 35
type input "30"
type input "8.00"
click at [344, 406] on input "Submit Your Time" at bounding box center [323, 402] width 141 height 29
type input "Processing..."
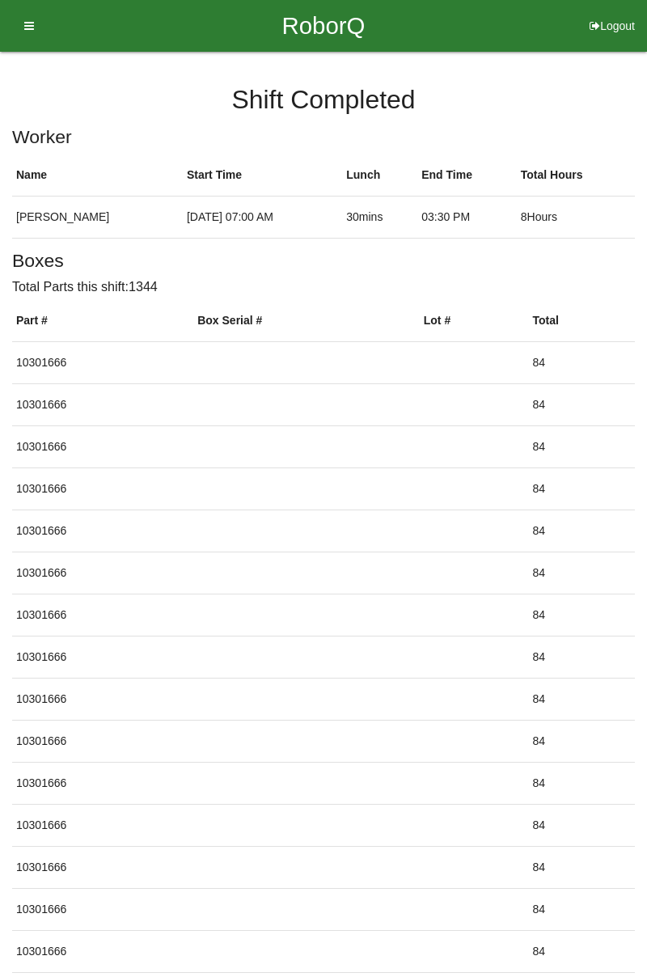
click at [616, 12] on button "Logout" at bounding box center [612, 6] width 70 height 12
select select "Worker"
